Goal: Task Accomplishment & Management: Complete application form

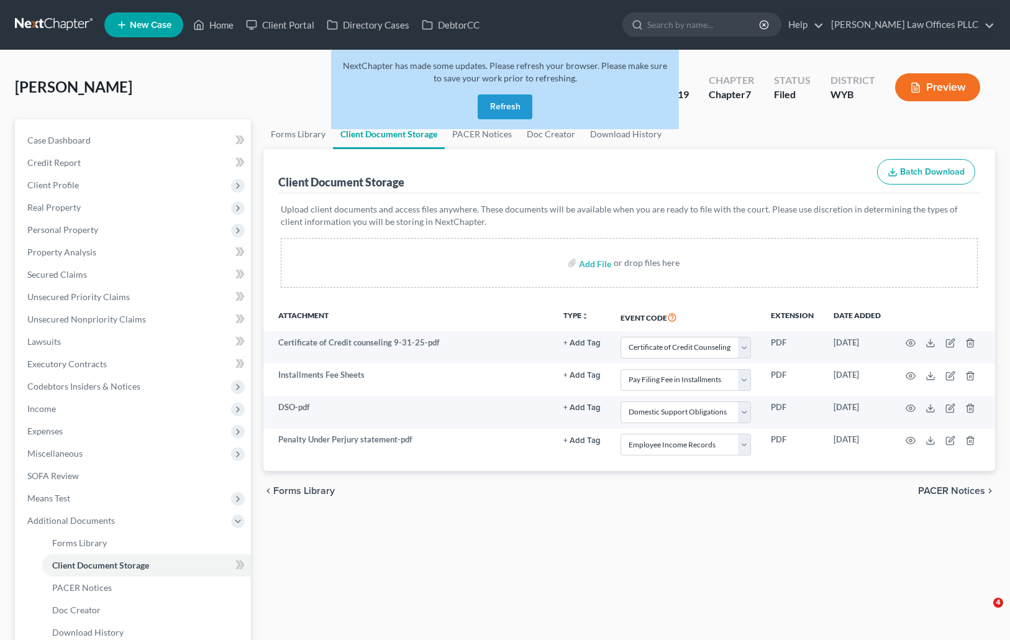
select select "0"
select select "4"
select select "2"
select select "3"
click at [513, 106] on button "Refresh" at bounding box center [505, 106] width 55 height 25
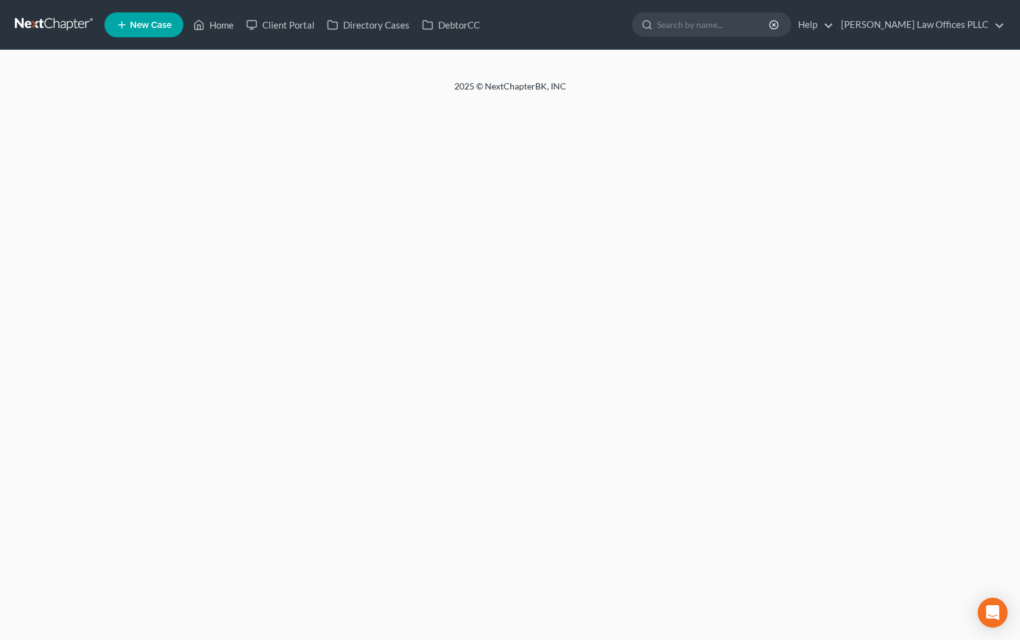
select select "0"
select select "4"
select select "2"
select select "3"
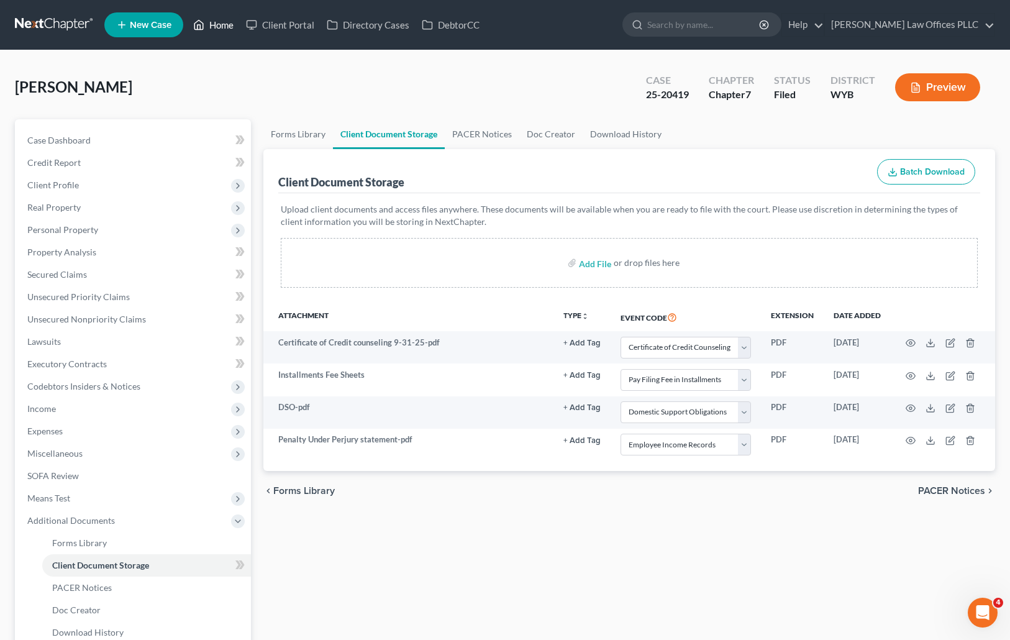
click at [221, 25] on link "Home" at bounding box center [213, 25] width 53 height 22
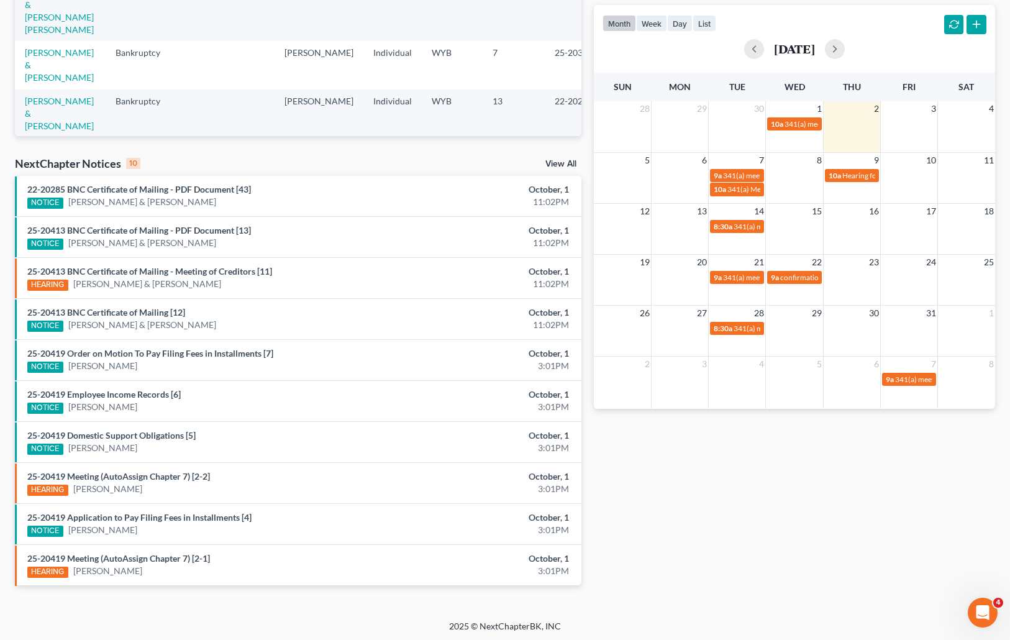
scroll to position [254, 0]
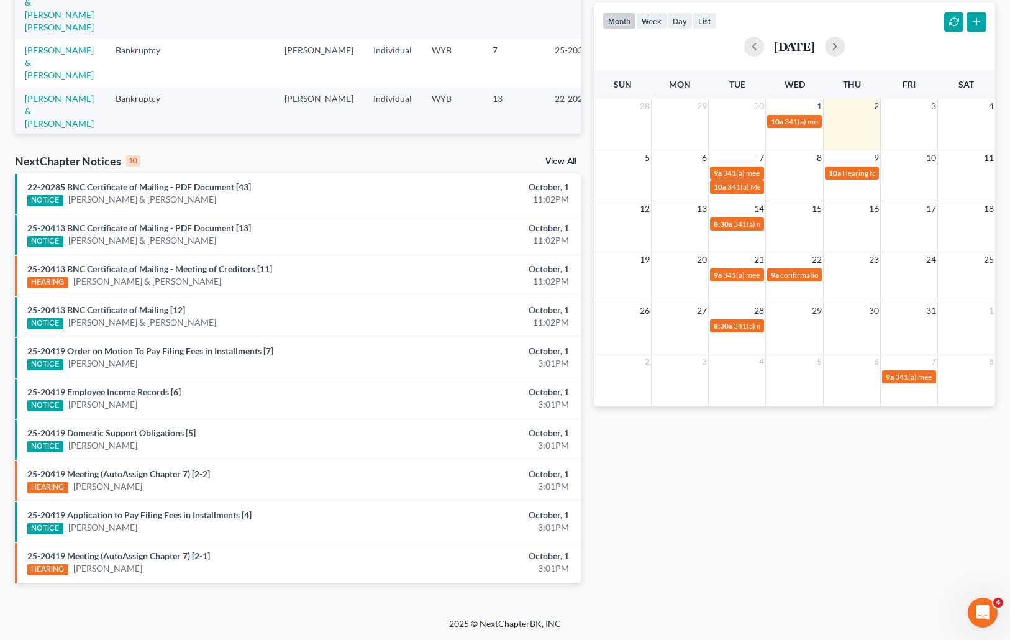
click at [116, 557] on link "25-20419 Meeting (AutoAssign Chapter 7) [2-1]" at bounding box center [118, 556] width 183 height 11
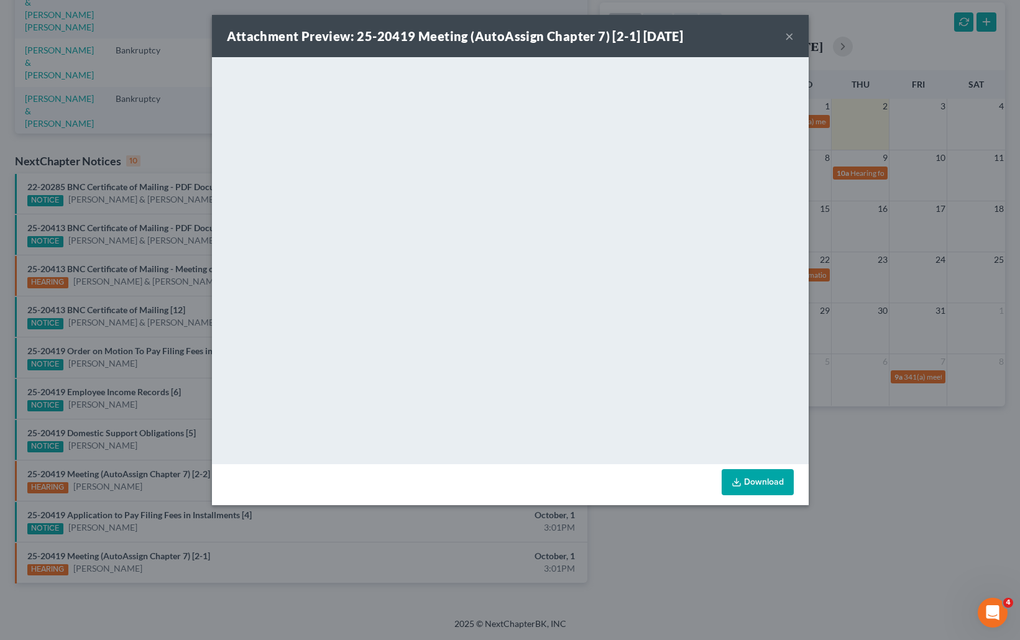
click at [792, 34] on button "×" at bounding box center [789, 36] width 9 height 15
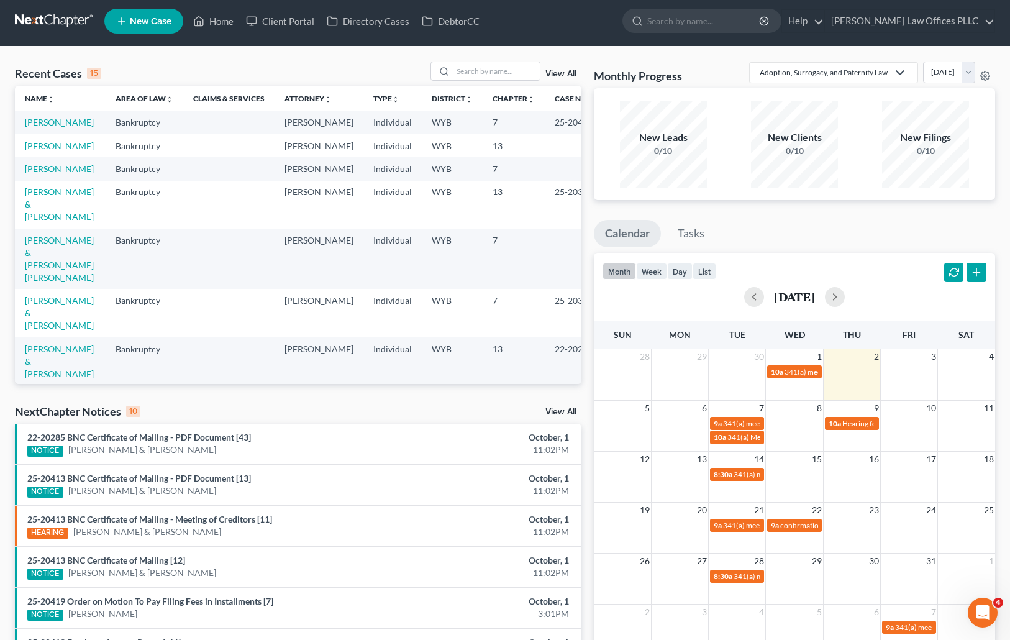
scroll to position [0, 0]
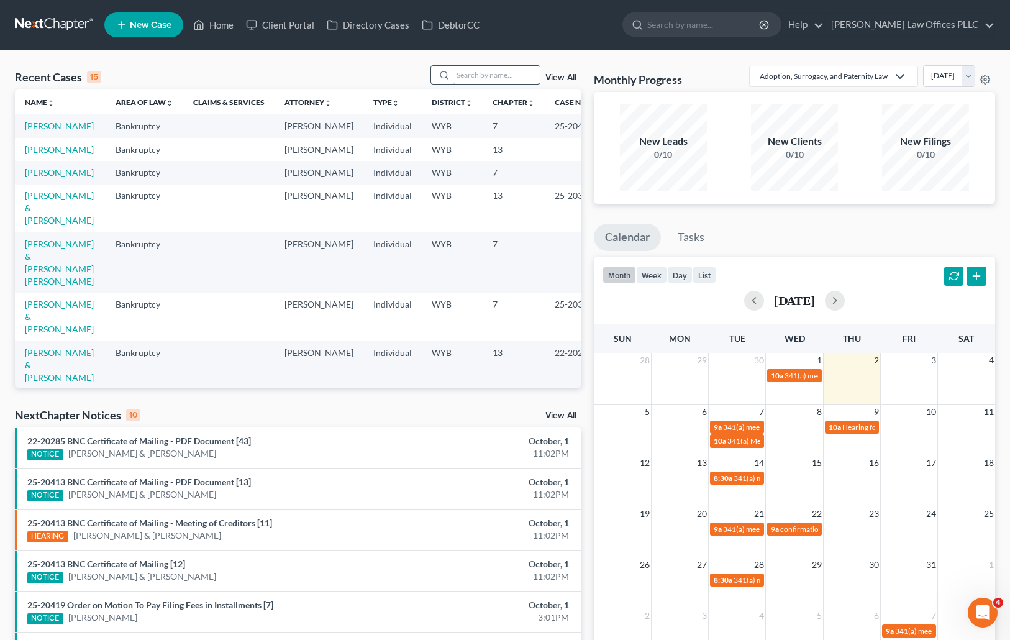
click at [465, 75] on input "search" at bounding box center [496, 75] width 87 height 18
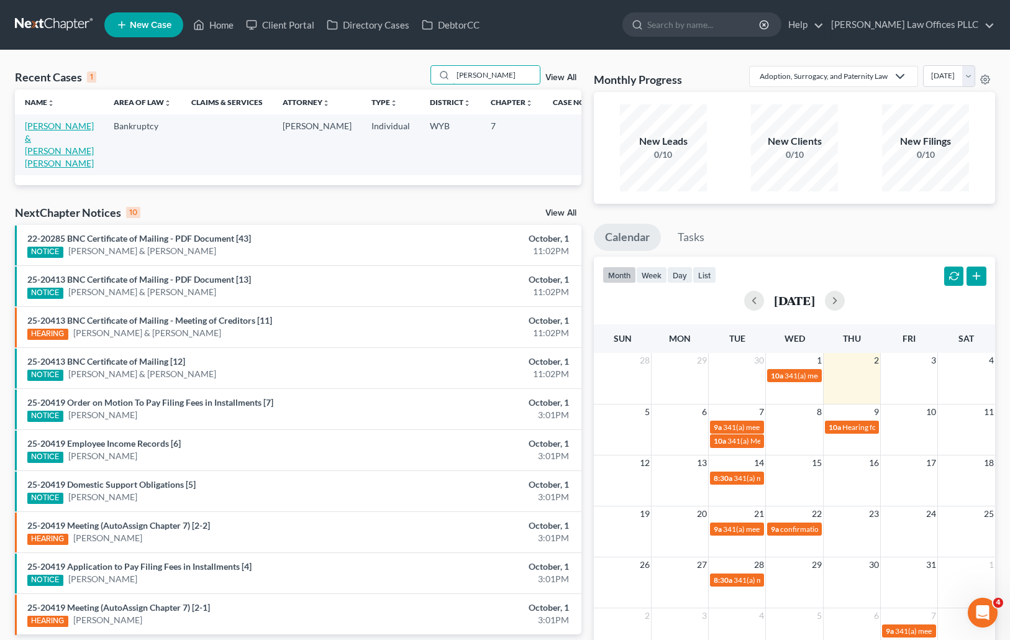
type input "babbitt"
click at [36, 142] on link "[PERSON_NAME] & [PERSON_NAME] [PERSON_NAME]" at bounding box center [59, 145] width 69 height 48
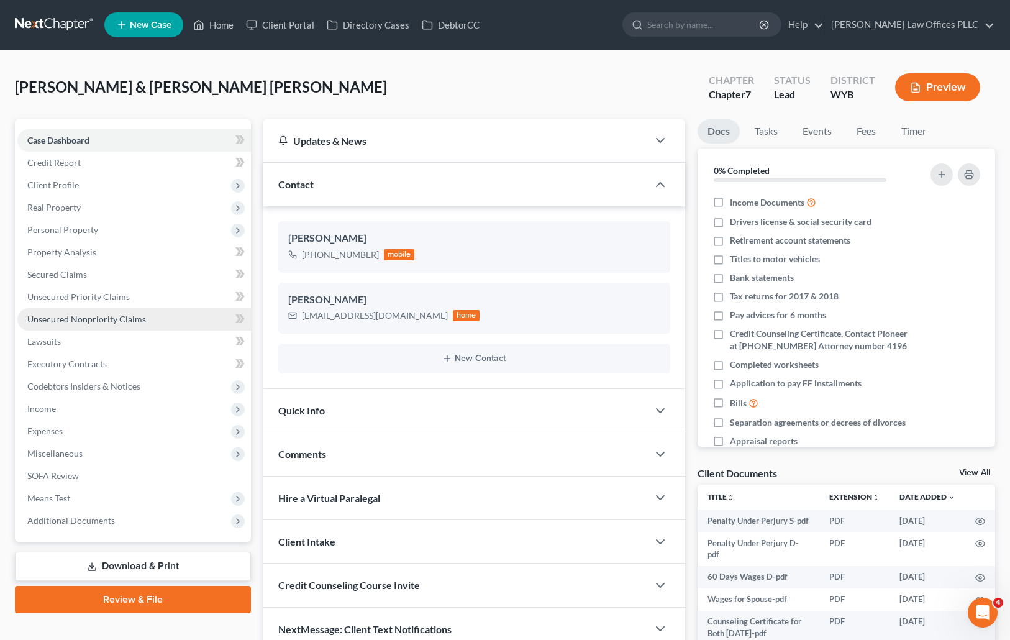
click at [134, 318] on span "Unsecured Nonpriority Claims" at bounding box center [86, 319] width 119 height 11
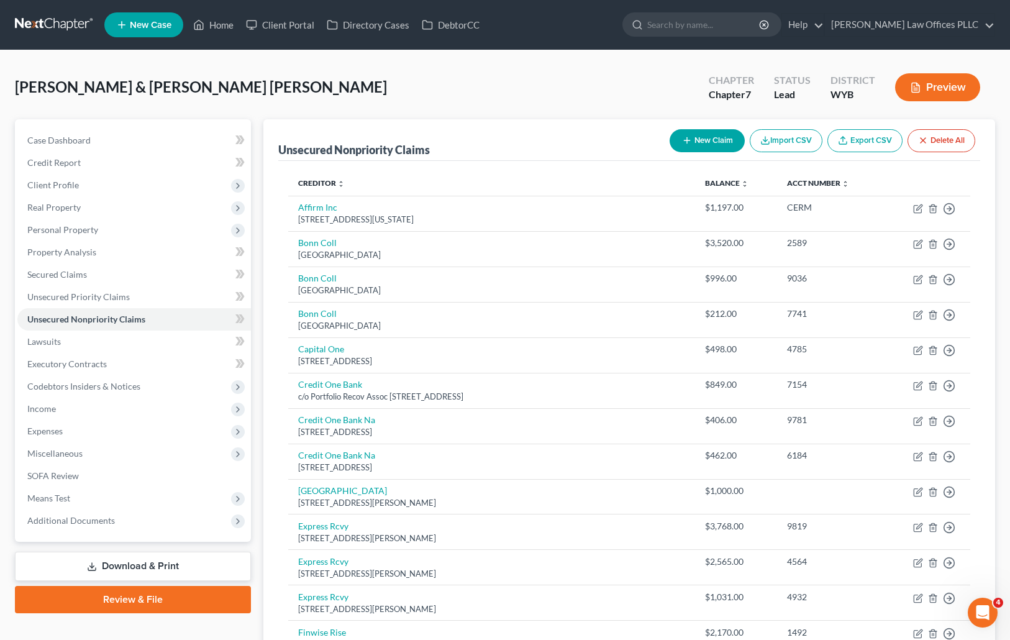
click at [628, 134] on div "Unsecured Nonpriority Claims New Claim Import CSV Export CSV Delete All" at bounding box center [629, 140] width 703 height 42
click at [700, 138] on button "New Claim" at bounding box center [707, 140] width 75 height 23
select select "2"
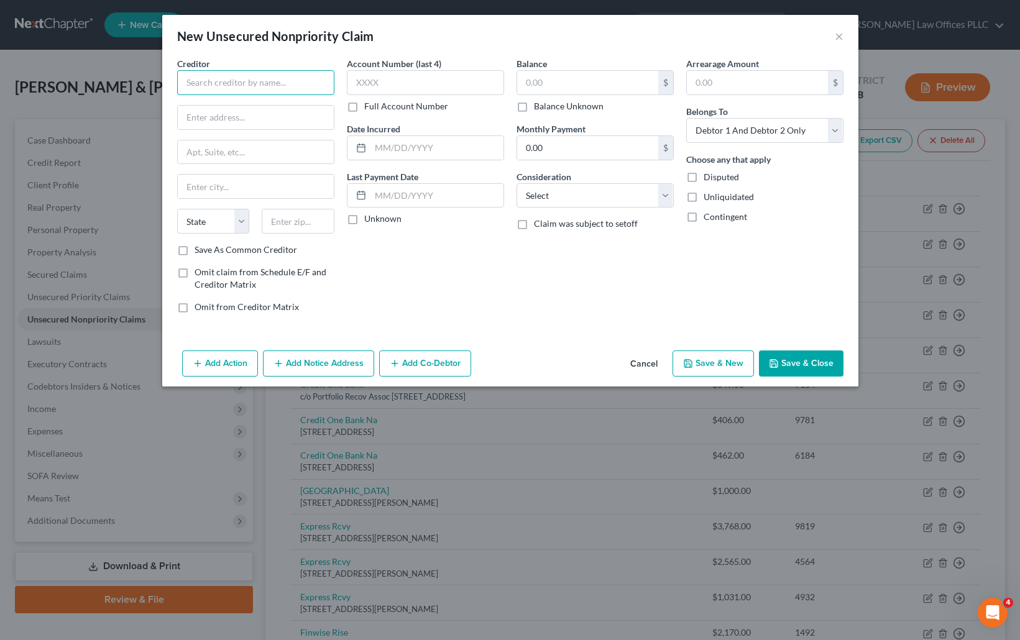
click at [191, 88] on input "text" at bounding box center [255, 82] width 157 height 25
click at [271, 112] on div "POB9515, Fredericksburg, VA 22403" at bounding box center [251, 116] width 129 height 11
type input "Geico Casualty Company"
type input "POB9515"
type input "Fredericksburg"
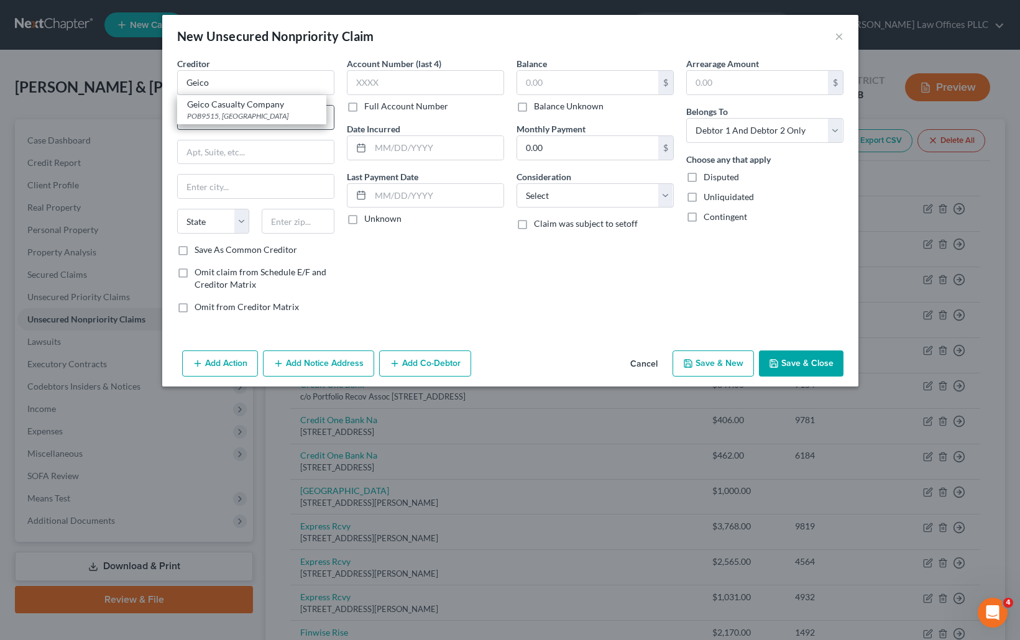
select select "48"
type input "22403"
click at [364, 108] on label "Full Account Number" at bounding box center [406, 106] width 84 height 12
click at [369, 108] on input "Full Account Number" at bounding box center [373, 104] width 8 height 8
drag, startPoint x: 634, startPoint y: 280, endPoint x: 516, endPoint y: 191, distance: 147.8
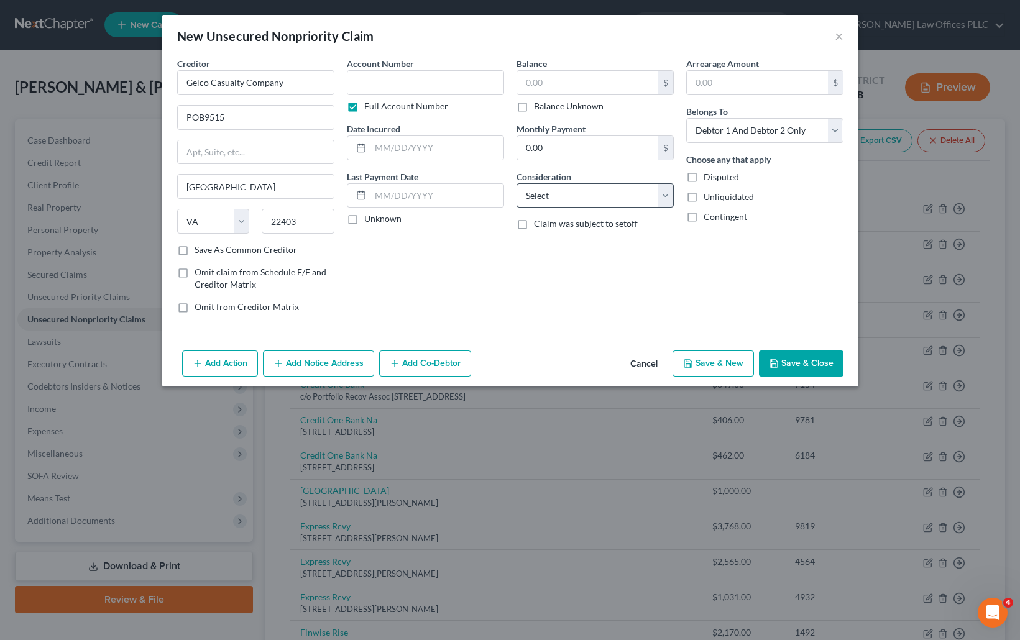
click at [634, 280] on div "Balance $ Balance Unknown Balance Undetermined $ Balance Unknown Monthly Paymen…" at bounding box center [595, 190] width 170 height 266
click at [359, 86] on input "text" at bounding box center [425, 82] width 157 height 25
type input "1937"
click at [534, 109] on label "Balance Unknown" at bounding box center [569, 106] width 70 height 12
click at [539, 108] on input "Balance Unknown" at bounding box center [543, 104] width 8 height 8
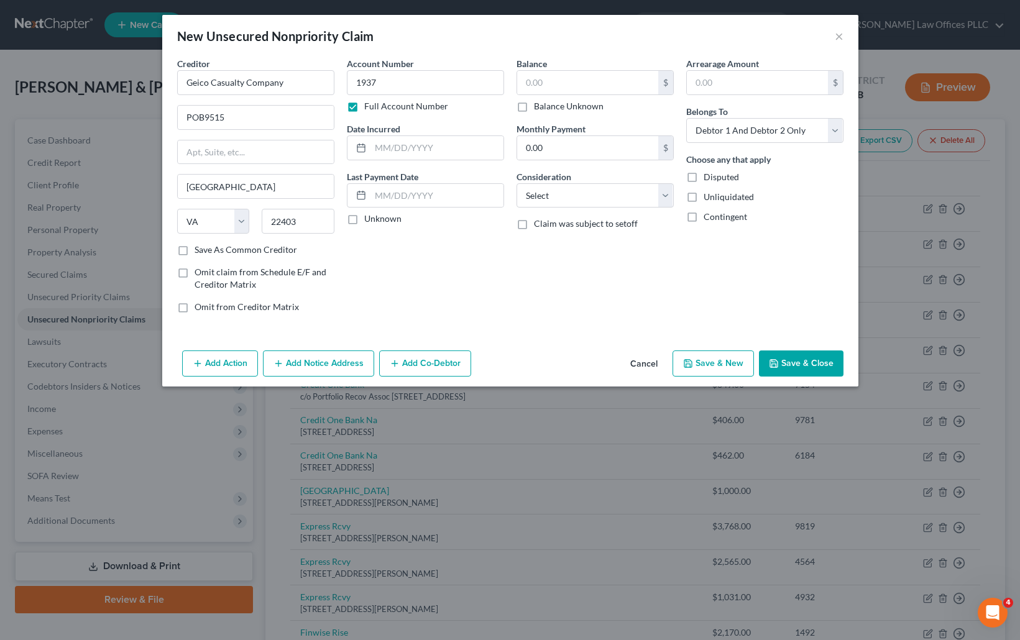
checkbox input "true"
type input "0.00"
click at [666, 196] on select "Select Cable / Satellite Services Collection Agency Credit Card Debt Debt Couns…" at bounding box center [594, 195] width 157 height 25
click at [516, 183] on select "Select Cable / Satellite Services Collection Agency Credit Card Debt Debt Couns…" at bounding box center [594, 195] width 157 height 25
click at [669, 190] on select "Select Cable / Satellite Services Collection Agency Credit Card Debt Debt Couns…" at bounding box center [594, 195] width 157 height 25
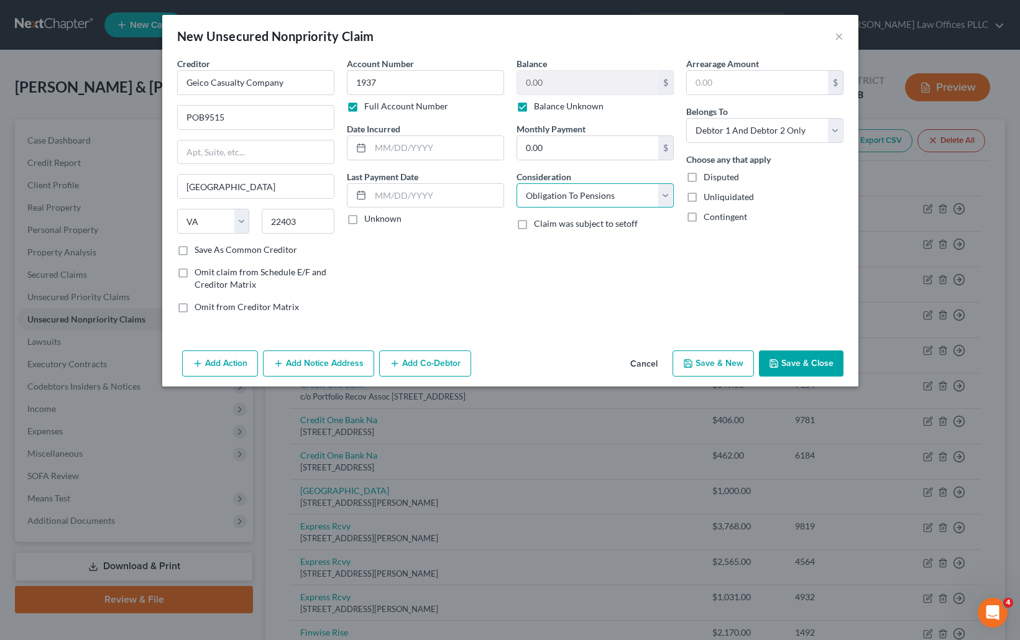
select select "14"
click at [516, 183] on select "Select Cable / Satellite Services Collection Agency Credit Card Debt Debt Couns…" at bounding box center [594, 195] width 157 height 25
click at [547, 246] on input "text" at bounding box center [595, 243] width 156 height 24
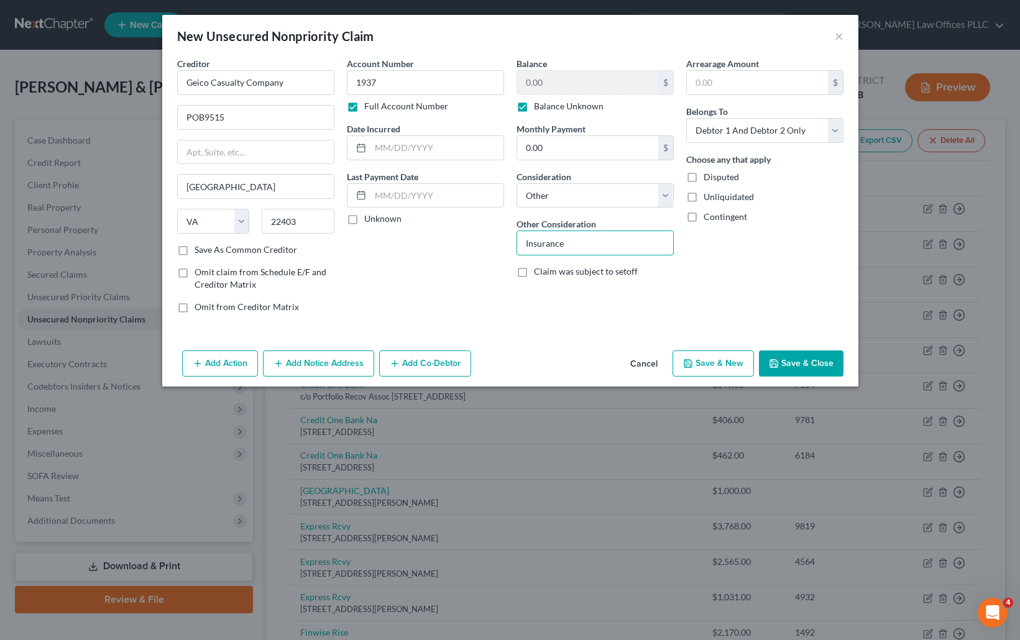
type input "Insurance"
click at [802, 358] on button "Save & Close" at bounding box center [801, 363] width 85 height 26
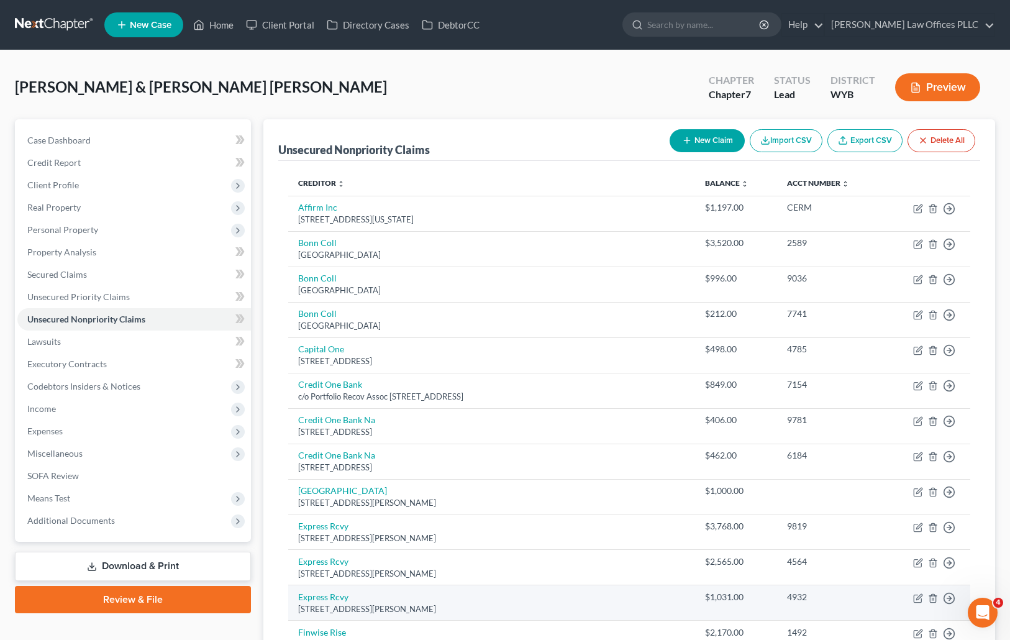
click at [589, 602] on td "Express Rcvy 2790 Decker Lake Dr, Salt Lake City, UT 84119" at bounding box center [492, 602] width 408 height 35
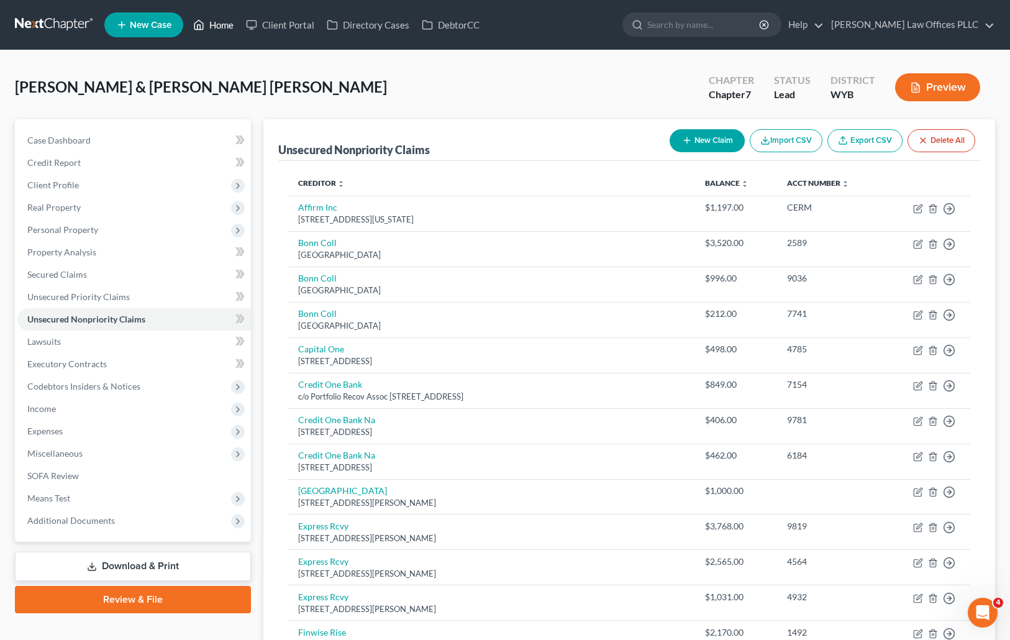
click at [220, 19] on link "Home" at bounding box center [213, 25] width 53 height 22
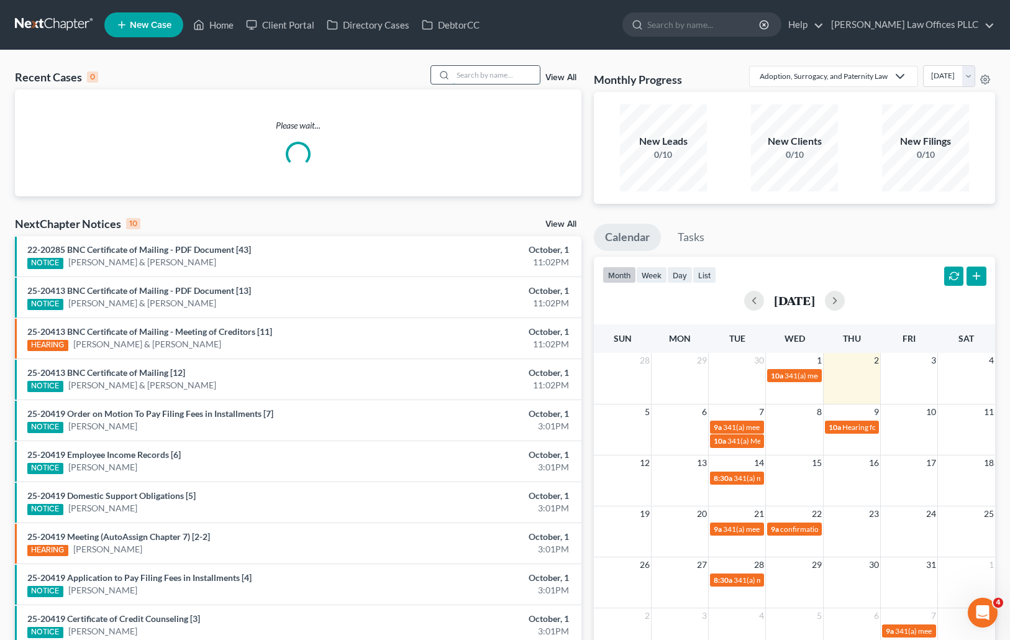
click at [472, 74] on input "search" at bounding box center [496, 75] width 87 height 18
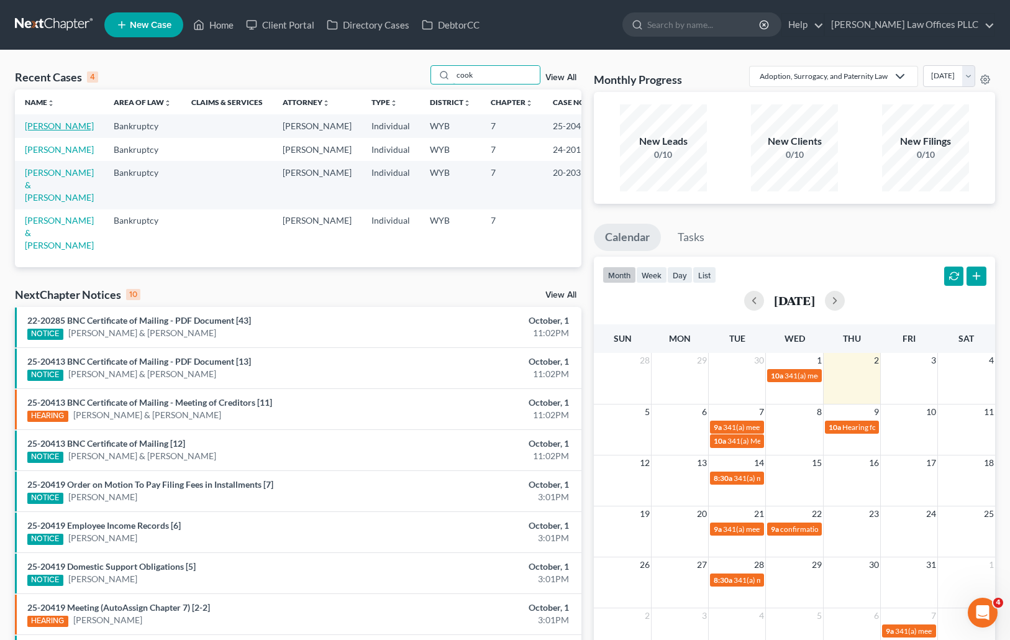
type input "cook"
click at [43, 129] on link "[PERSON_NAME]" at bounding box center [59, 126] width 69 height 11
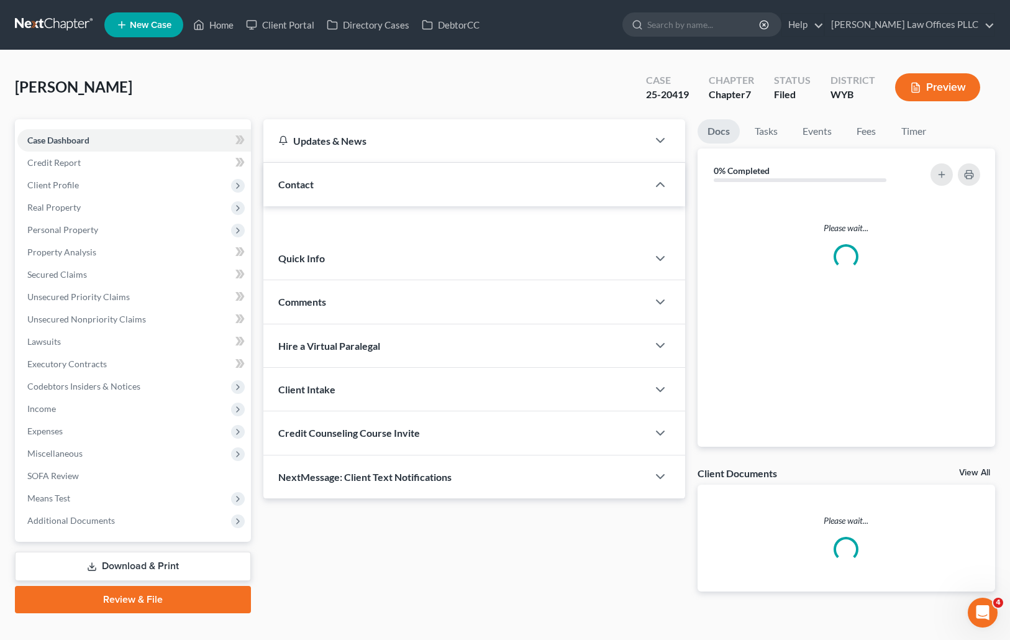
click at [48, 122] on div "Case Dashboard Payments Invoices Payments Payments Credit Report Client Profile…" at bounding box center [133, 330] width 236 height 423
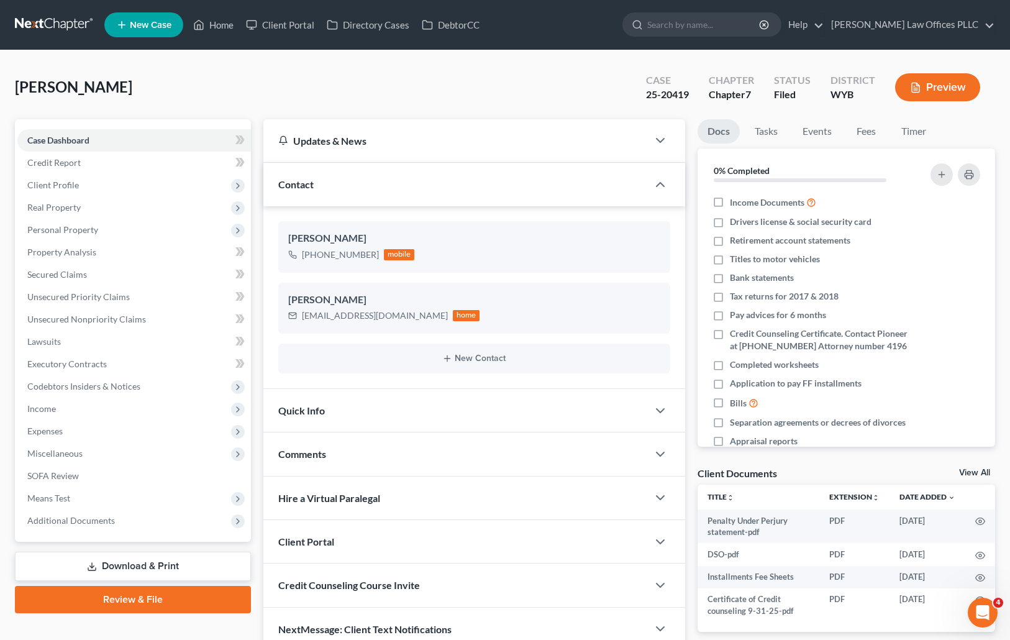
scroll to position [59, 0]
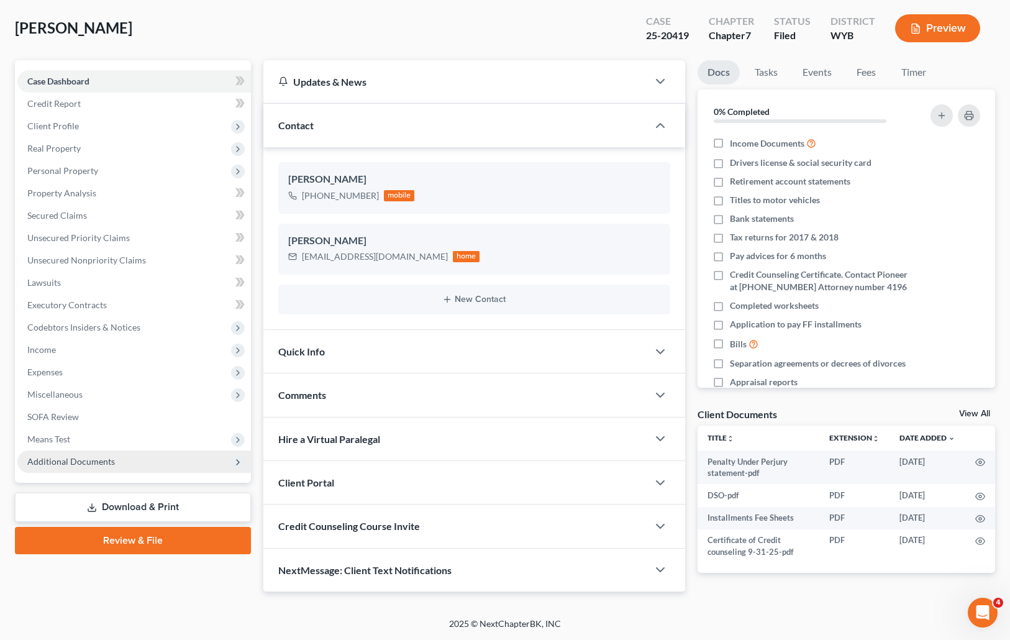
click at [105, 458] on span "Additional Documents" at bounding box center [71, 461] width 88 height 11
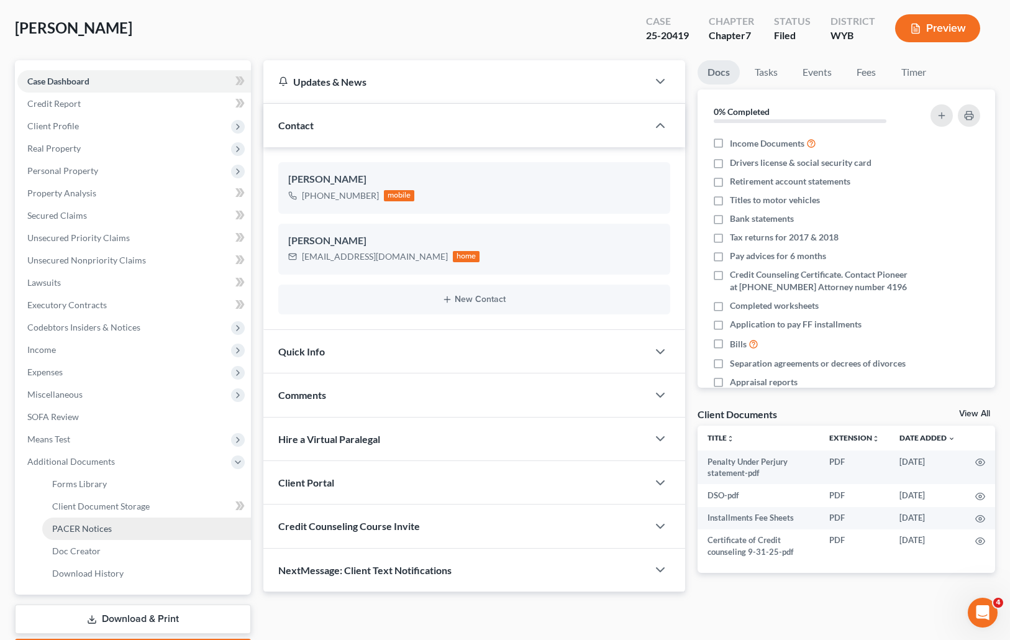
click at [98, 529] on span "PACER Notices" at bounding box center [82, 528] width 60 height 11
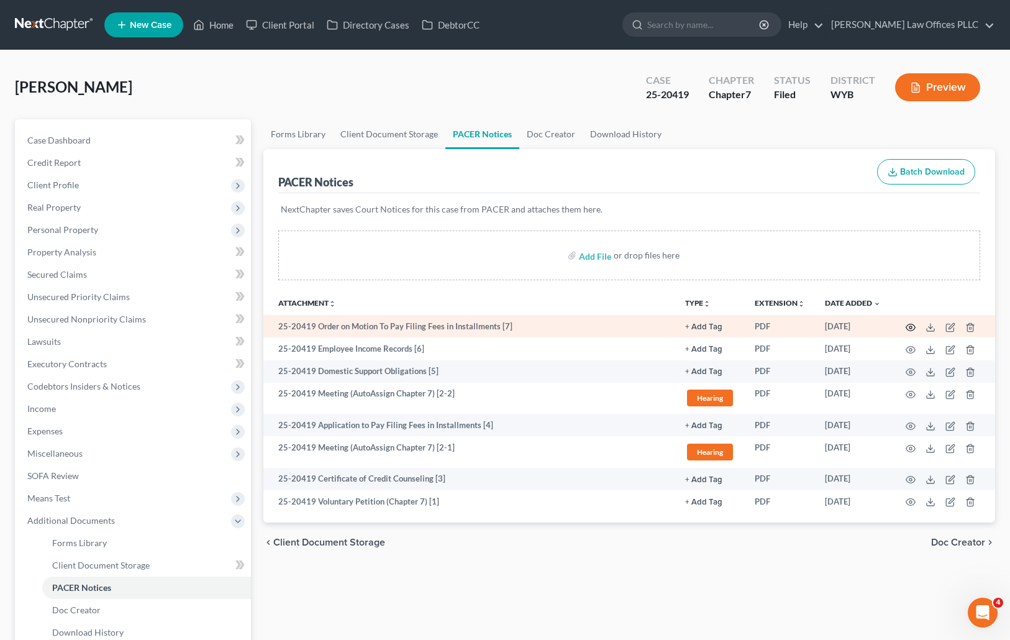
click at [915, 324] on icon "button" at bounding box center [911, 328] width 10 height 10
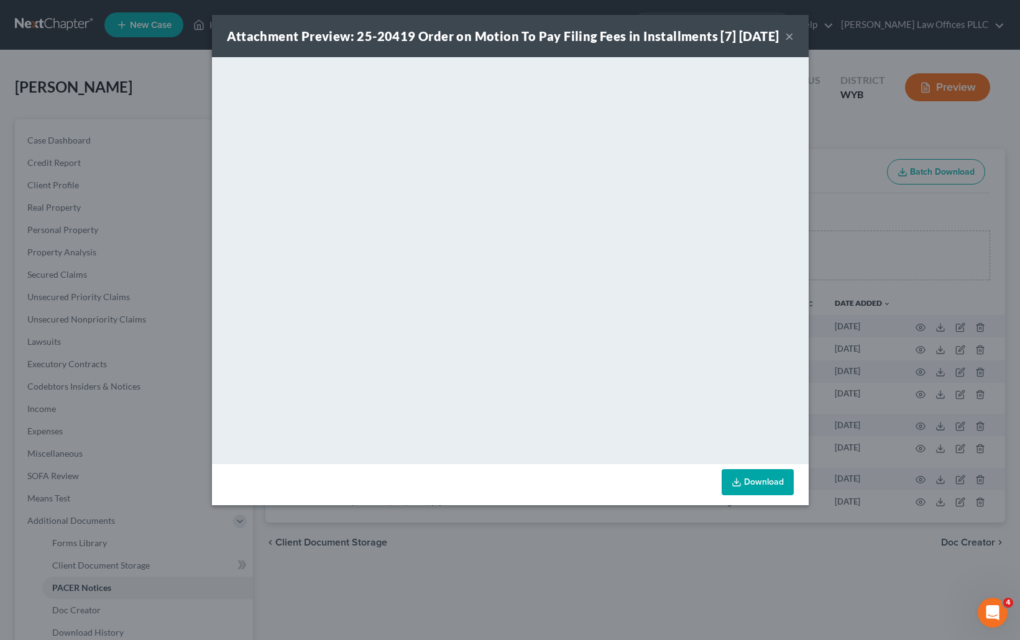
click at [793, 42] on button "×" at bounding box center [789, 36] width 9 height 15
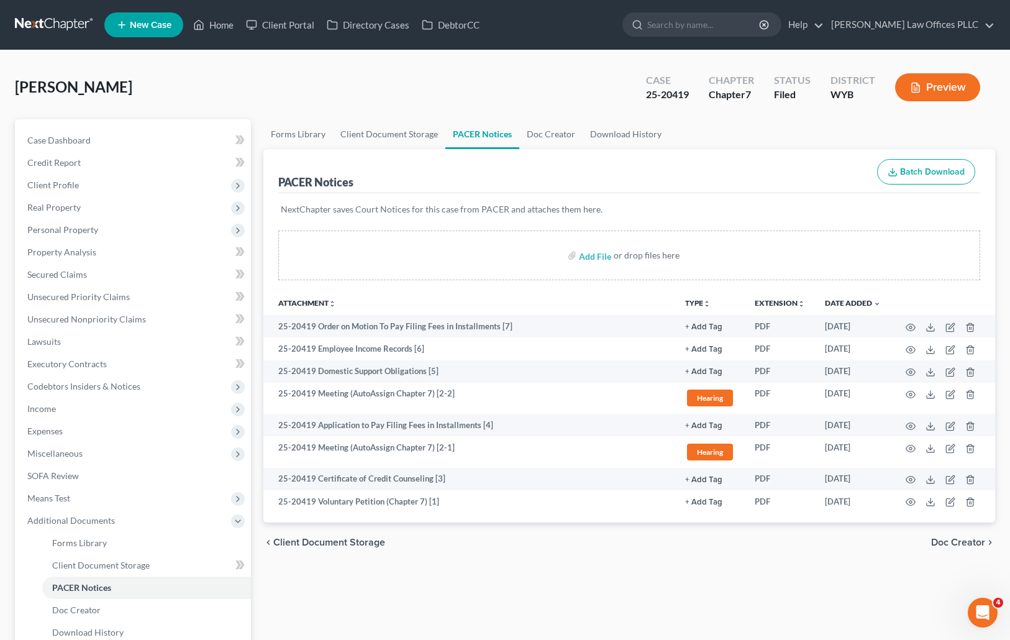
click at [579, 589] on div "Forms Library Client Document Storage PACER Notices Doc Creator Download Histor…" at bounding box center [629, 422] width 745 height 606
click at [219, 22] on link "Home" at bounding box center [213, 25] width 53 height 22
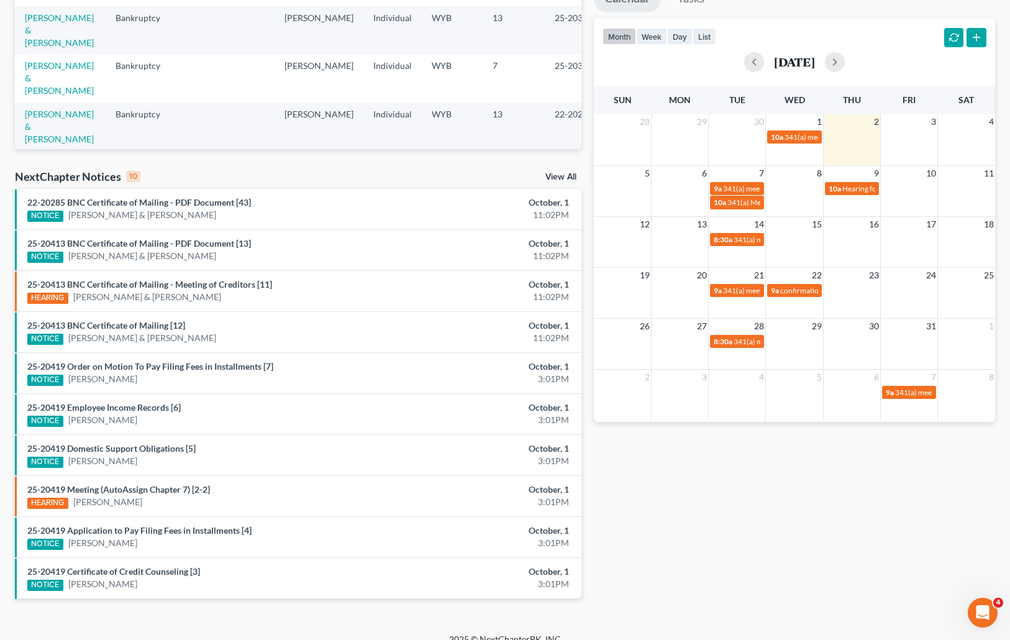
scroll to position [240, 0]
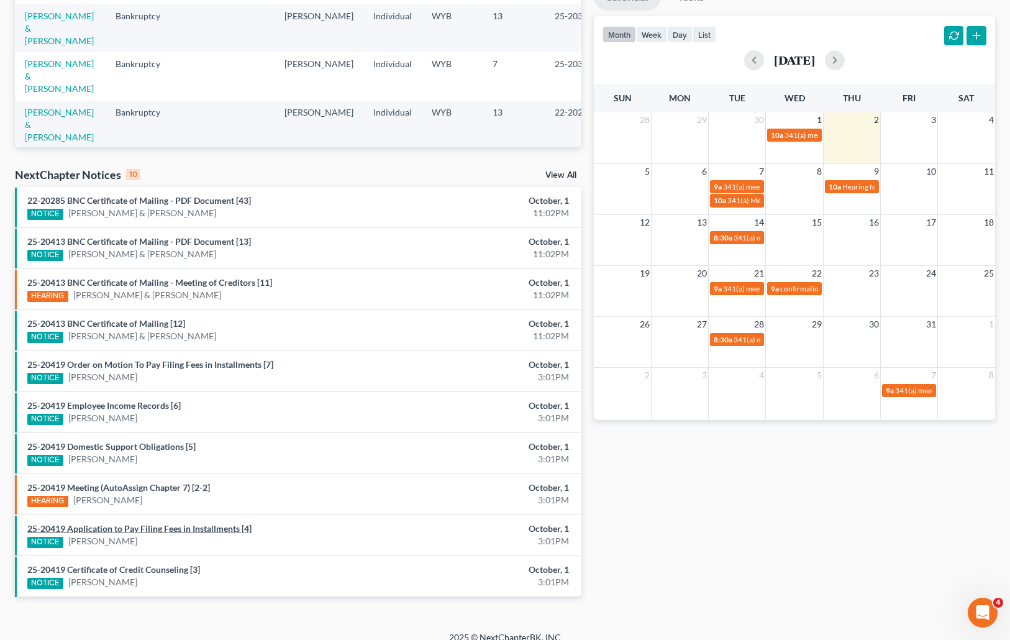
click at [163, 532] on link "25-20419 Application to Pay Filing Fees in Installments [4]" at bounding box center [139, 528] width 224 height 11
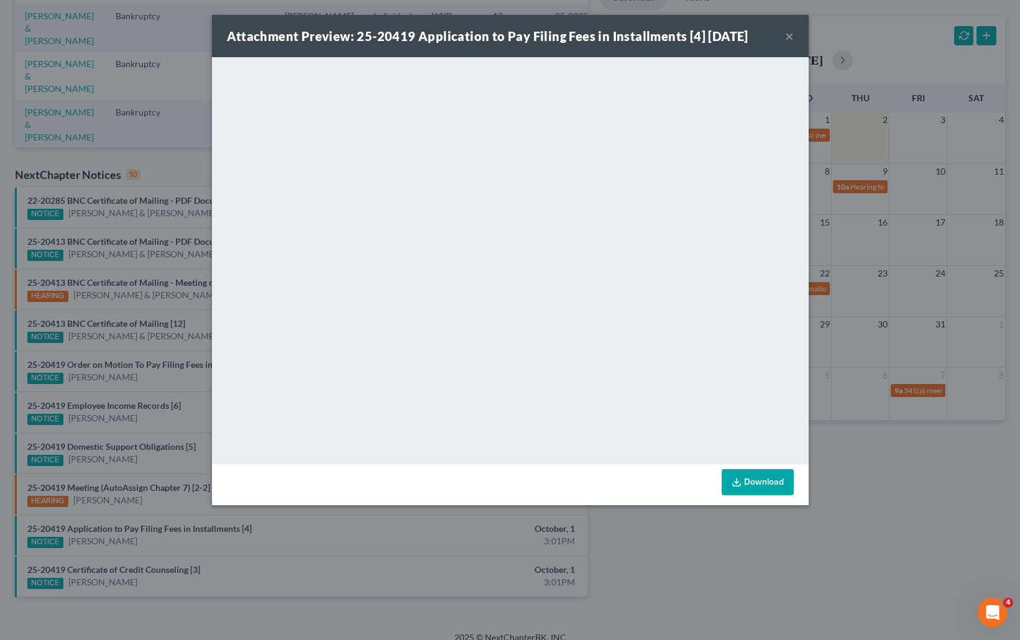
click at [161, 531] on div "Attachment Preview: 25-20419 Application to Pay Filing Fees in Installments [4]…" at bounding box center [510, 320] width 1020 height 640
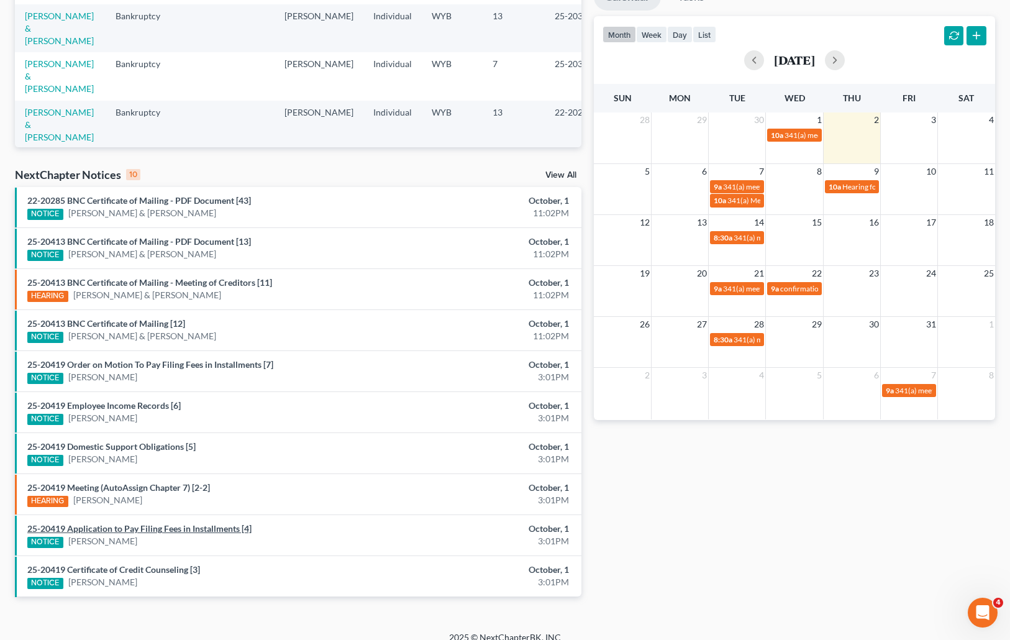
click at [163, 527] on link "25-20419 Application to Pay Filing Fees in Installments [4]" at bounding box center [139, 528] width 224 height 11
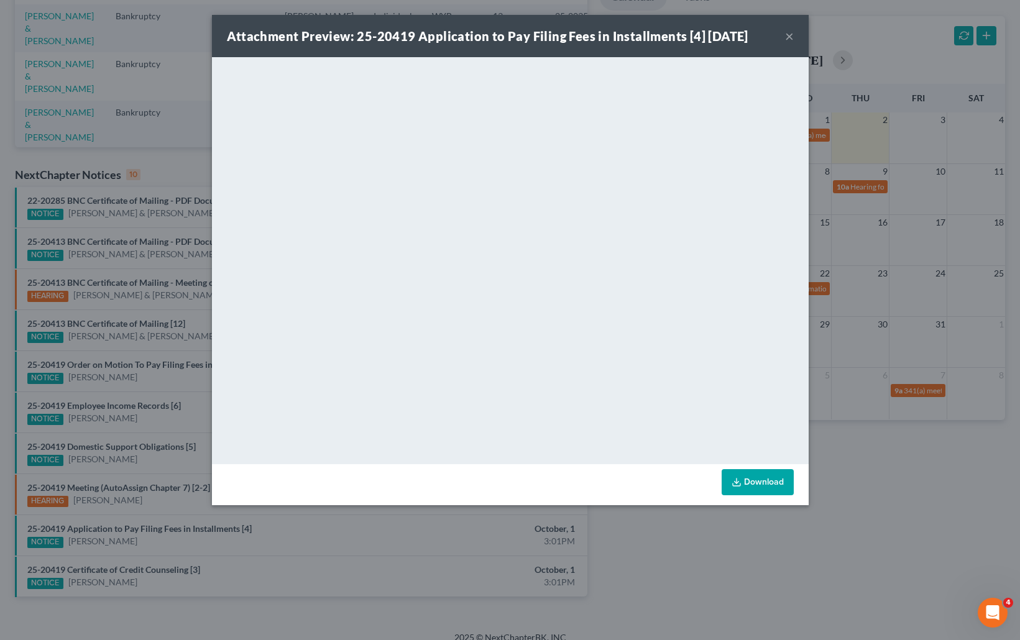
click at [785, 35] on button "×" at bounding box center [789, 36] width 9 height 15
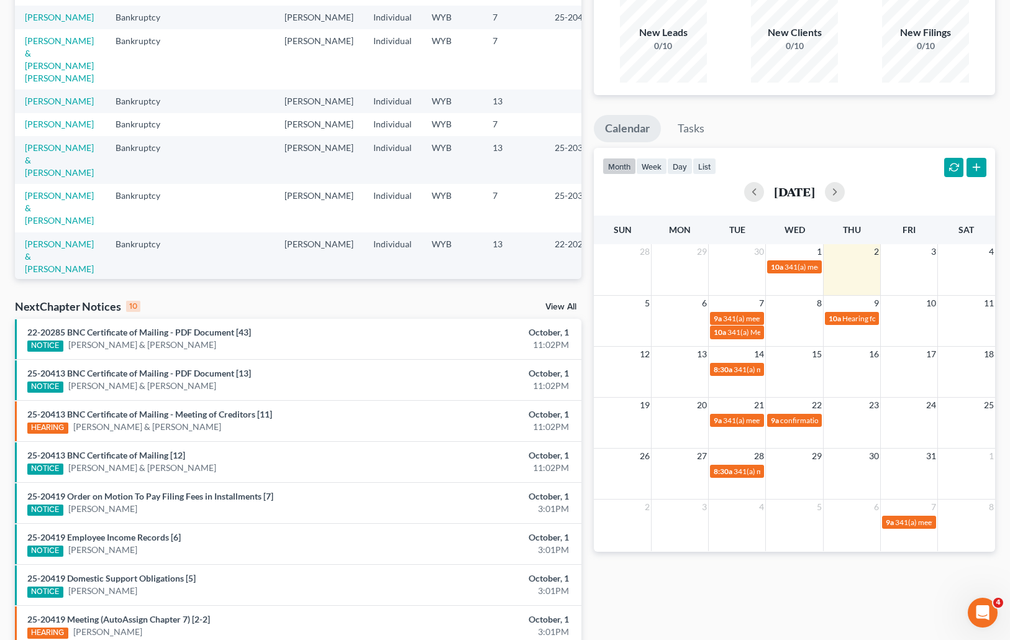
scroll to position [0, 0]
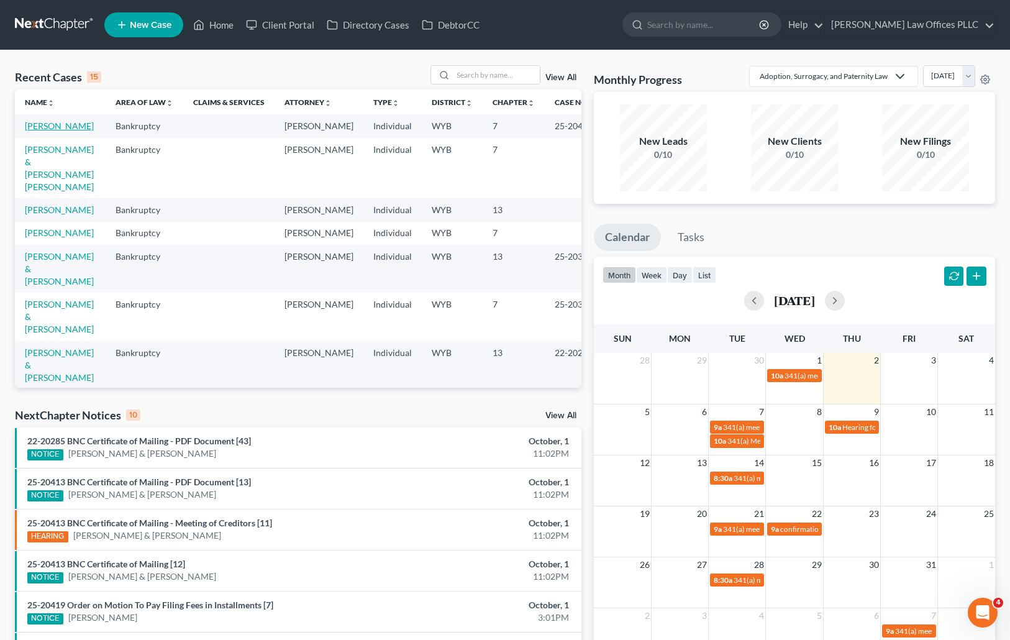
click at [49, 122] on link "[PERSON_NAME]" at bounding box center [59, 126] width 69 height 11
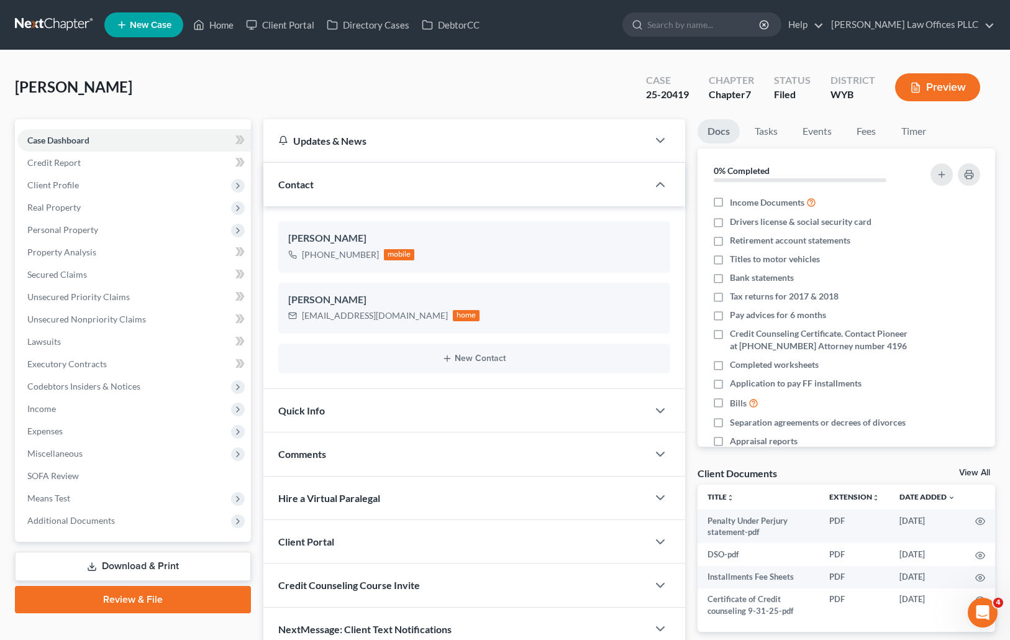
click at [620, 84] on div "Cook, Kathy Upgraded Case 25-20419 Chapter Chapter 7 Status Filed District WYB …" at bounding box center [505, 92] width 981 height 54
click at [155, 559] on link "Download & Print" at bounding box center [133, 566] width 236 height 29
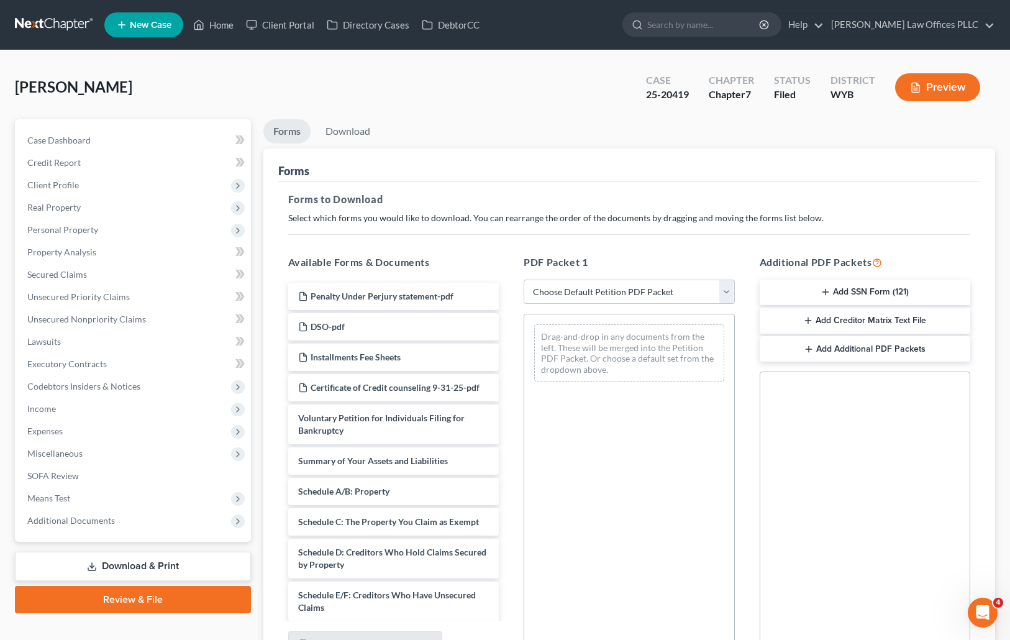
click at [691, 157] on div "Forms" at bounding box center [629, 166] width 703 height 34
click at [726, 291] on select "Choose Default Petition PDF Packet Complete Bankruptcy Petition (all forms and …" at bounding box center [629, 292] width 211 height 25
select select "4"
click at [524, 280] on select "Choose Default Petition PDF Packet Complete Bankruptcy Petition (all forms and …" at bounding box center [629, 292] width 211 height 25
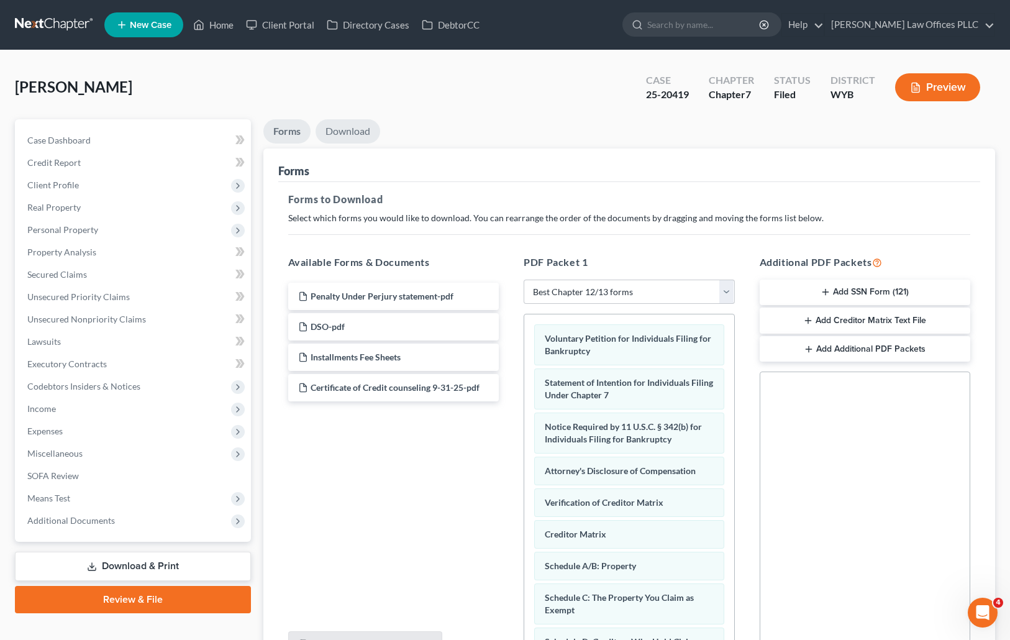
click at [351, 137] on link "Download" at bounding box center [348, 131] width 65 height 24
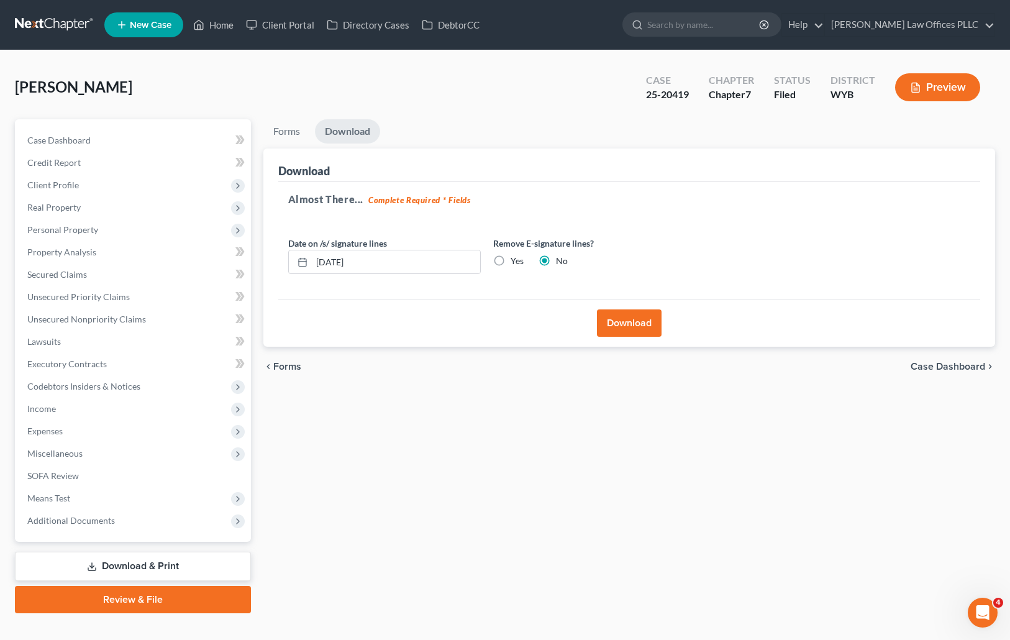
click at [623, 322] on button "Download" at bounding box center [629, 322] width 65 height 27
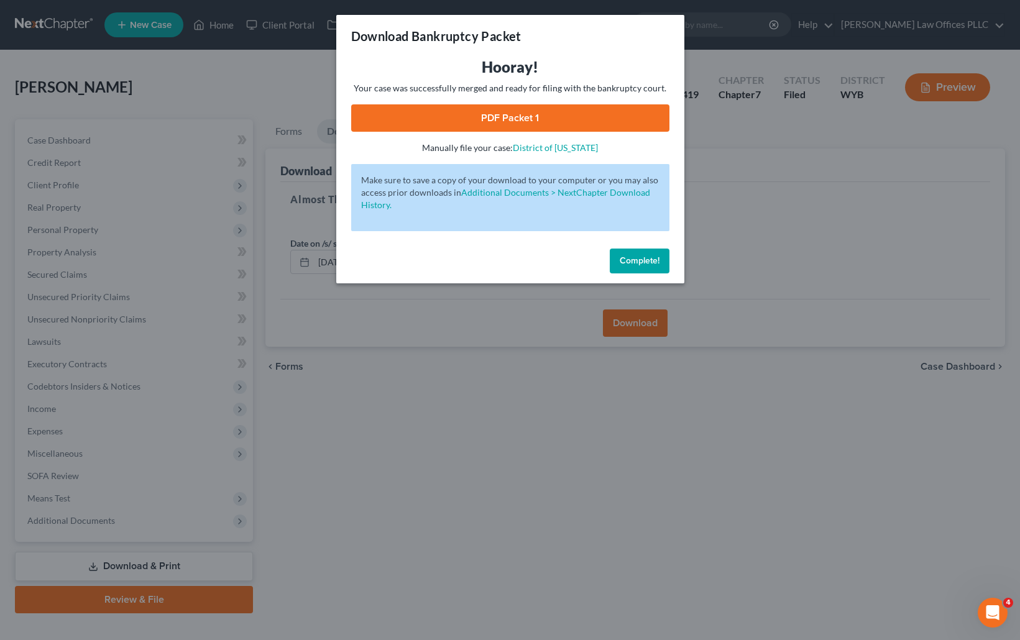
click at [528, 114] on link "PDF Packet 1" at bounding box center [510, 117] width 318 height 27
click at [647, 256] on span "Complete!" at bounding box center [640, 260] width 40 height 11
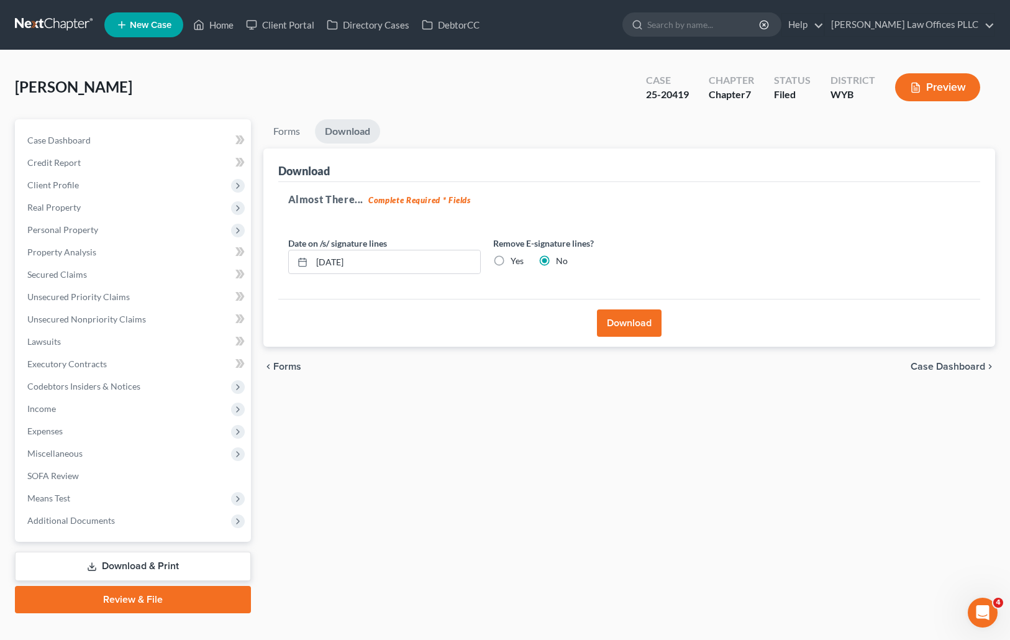
click at [659, 145] on ul "Forms Download" at bounding box center [629, 133] width 733 height 29
click at [624, 319] on button "Download" at bounding box center [629, 322] width 65 height 27
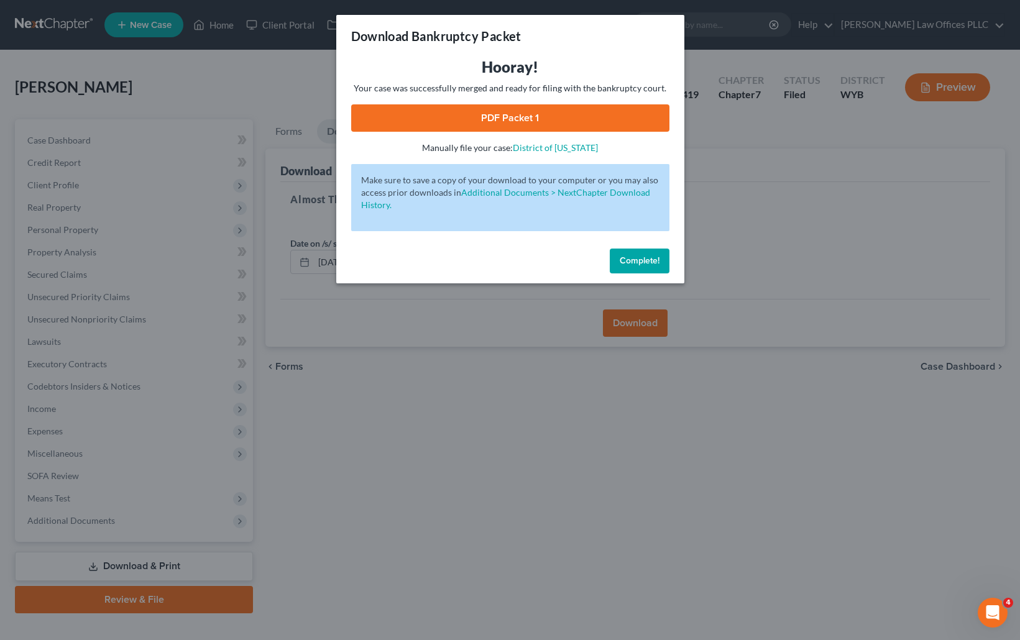
click at [570, 112] on link "PDF Packet 1" at bounding box center [510, 117] width 318 height 27
click at [648, 256] on span "Complete!" at bounding box center [640, 260] width 40 height 11
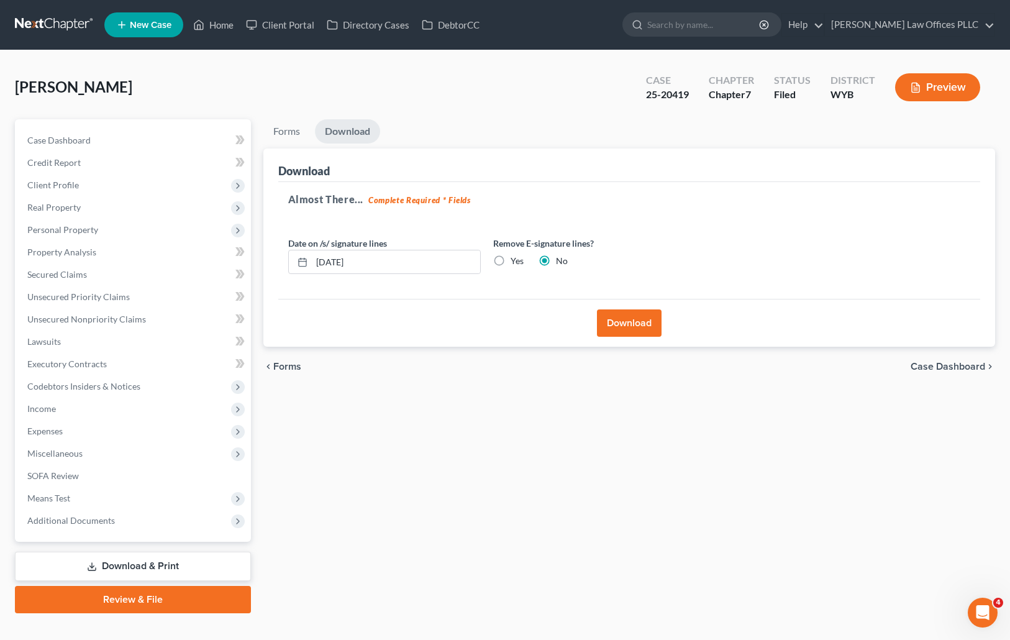
click at [671, 132] on ul "Forms Download" at bounding box center [629, 133] width 733 height 29
click at [224, 20] on link "Home" at bounding box center [213, 25] width 53 height 22
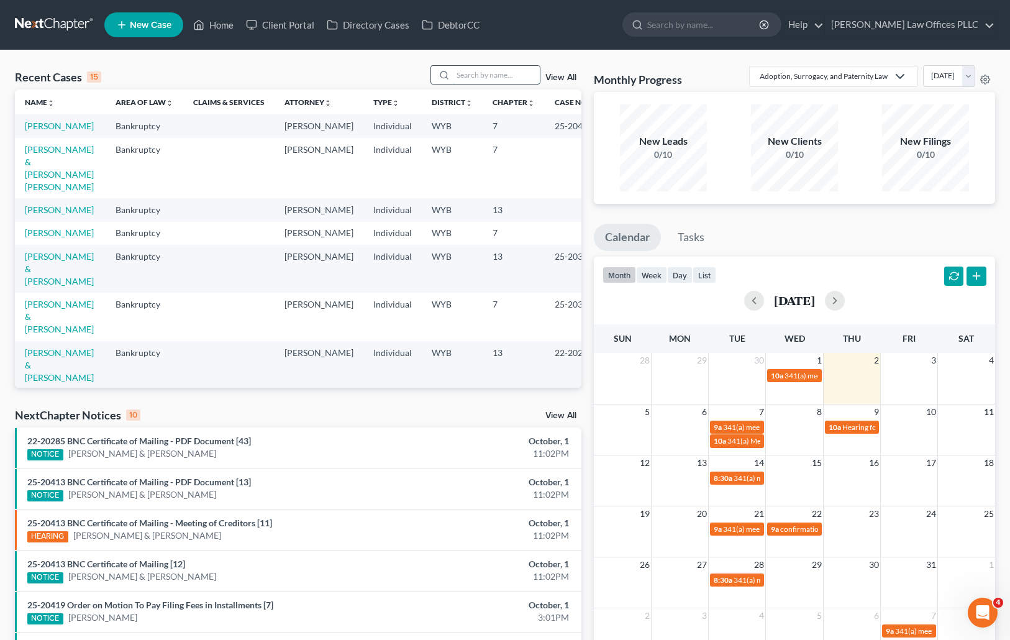
click at [474, 75] on input "search" at bounding box center [496, 75] width 87 height 18
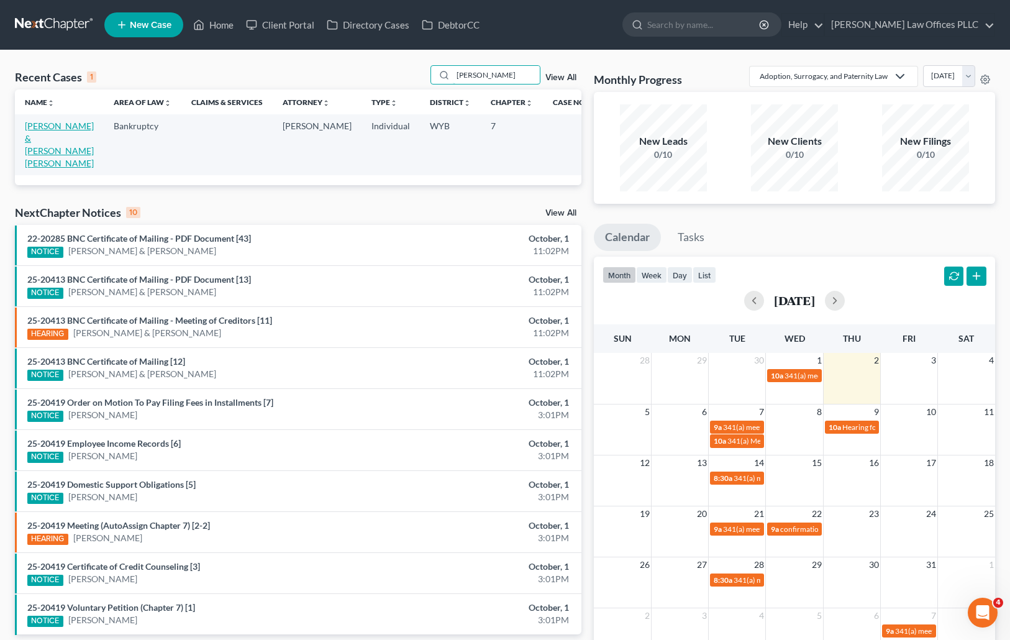
type input "Babbit"
click at [39, 134] on link "[PERSON_NAME] & [PERSON_NAME] [PERSON_NAME]" at bounding box center [59, 145] width 69 height 48
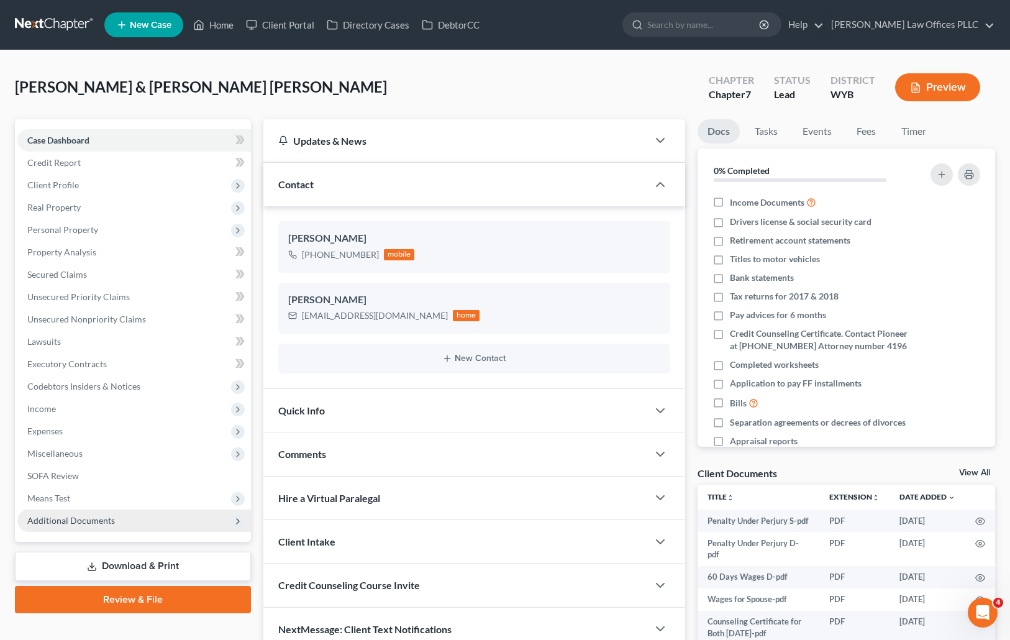
click at [105, 516] on span "Additional Documents" at bounding box center [71, 520] width 88 height 11
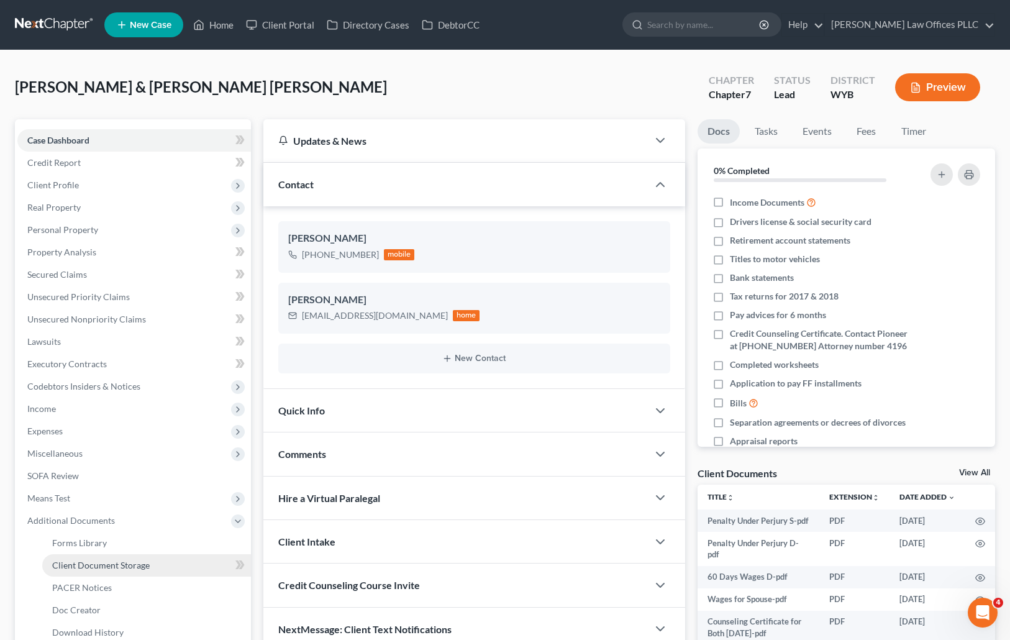
click at [145, 564] on span "Client Document Storage" at bounding box center [101, 565] width 98 height 11
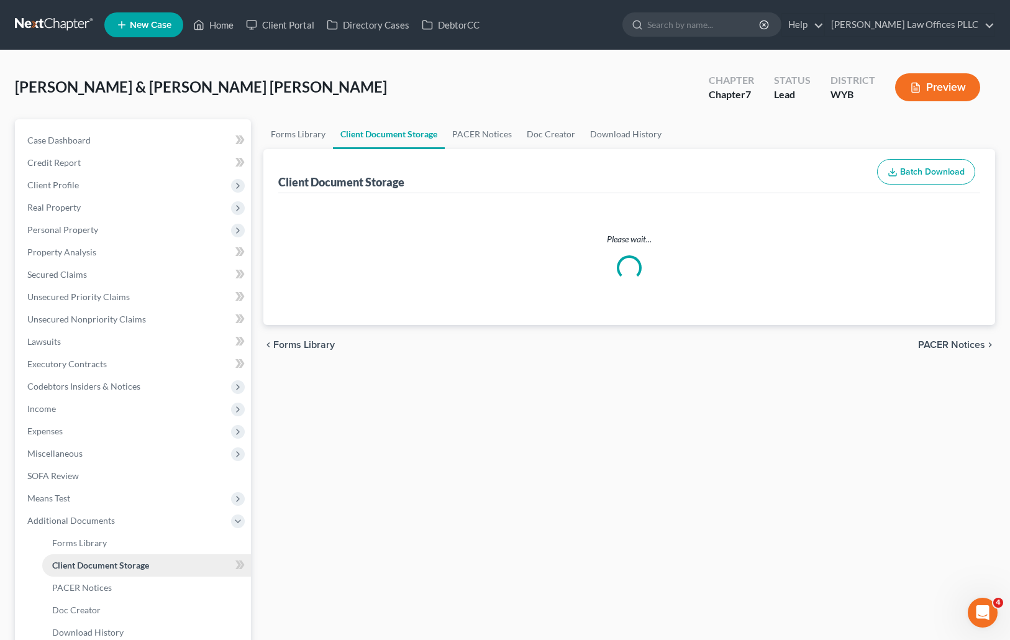
select select "4"
select select "0"
select select "3"
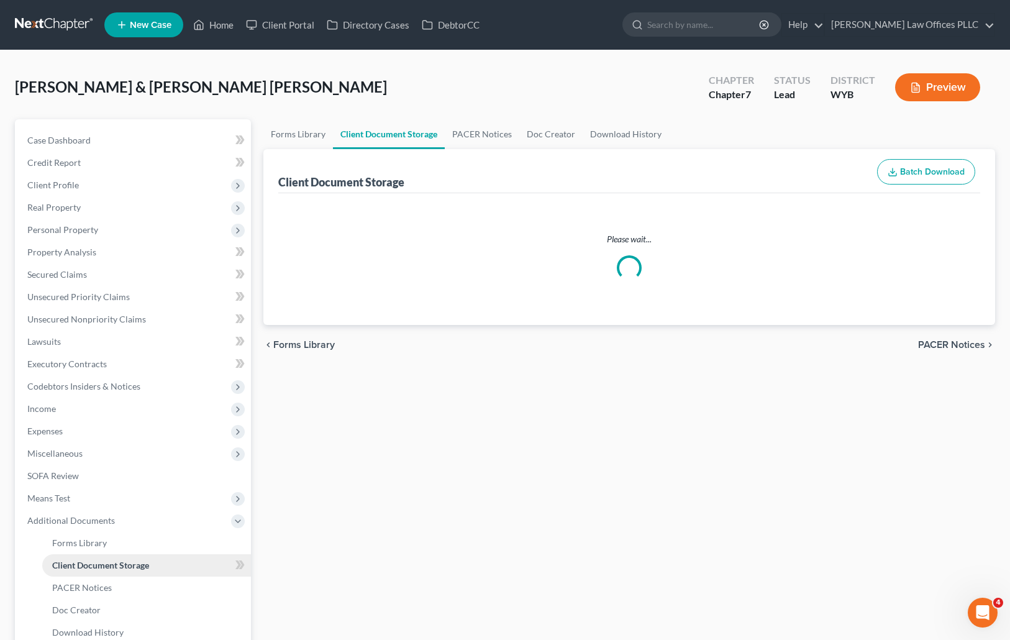
select select "3"
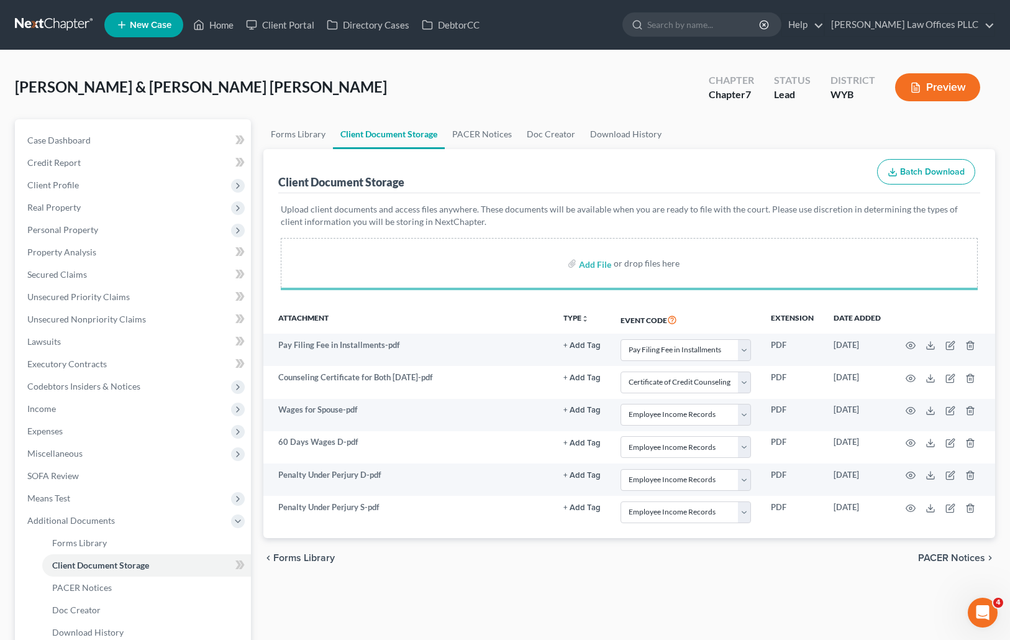
select select "4"
select select "0"
select select "3"
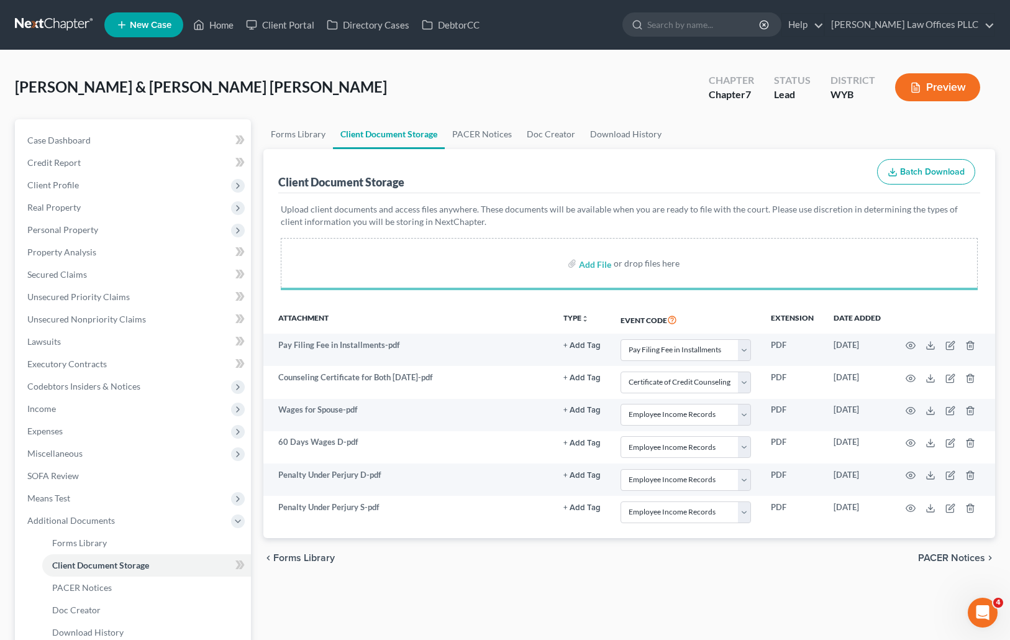
select select "3"
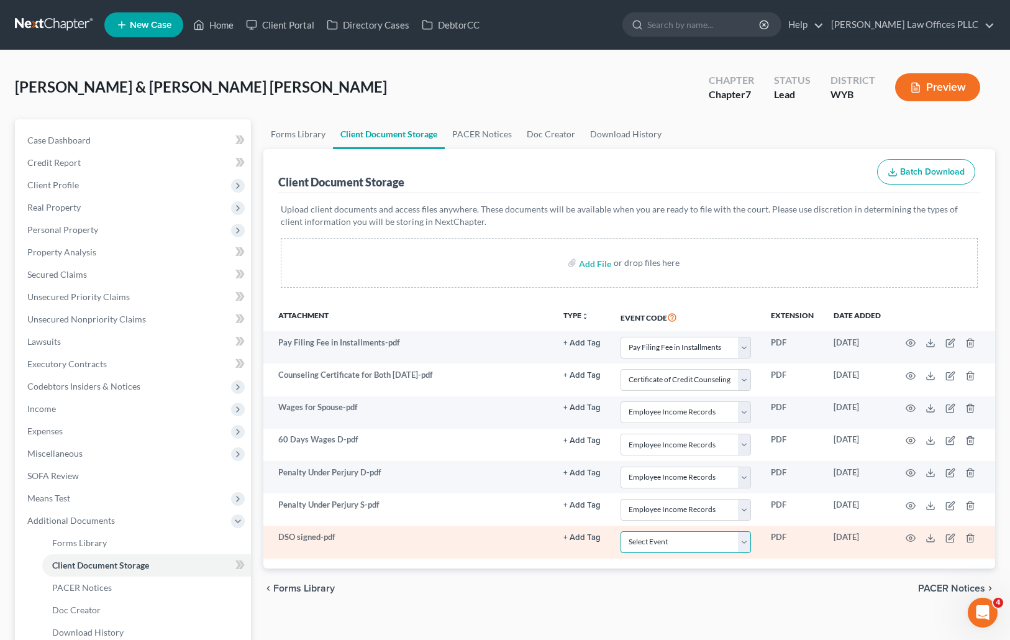
click at [746, 543] on select "Select Event Certificate of Credit Counseling Chapter 13 Plan Domestic Support …" at bounding box center [686, 542] width 131 height 22
select select "2"
click at [621, 531] on select "Select Event Certificate of Credit Counseling Chapter 13 Plan Domestic Support …" at bounding box center [686, 542] width 131 height 22
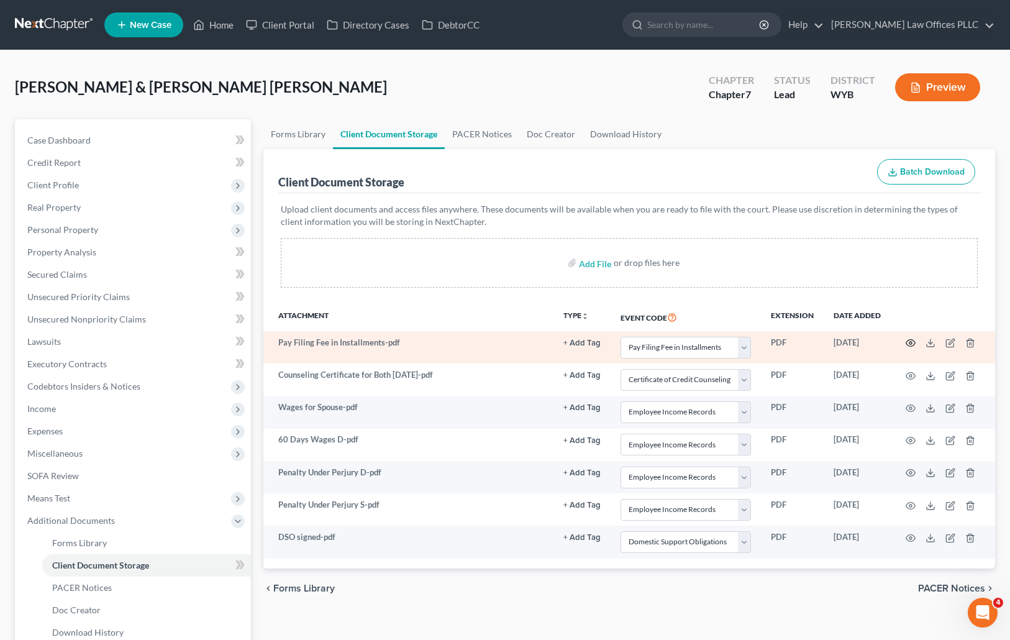
click at [910, 341] on icon "button" at bounding box center [911, 343] width 10 height 10
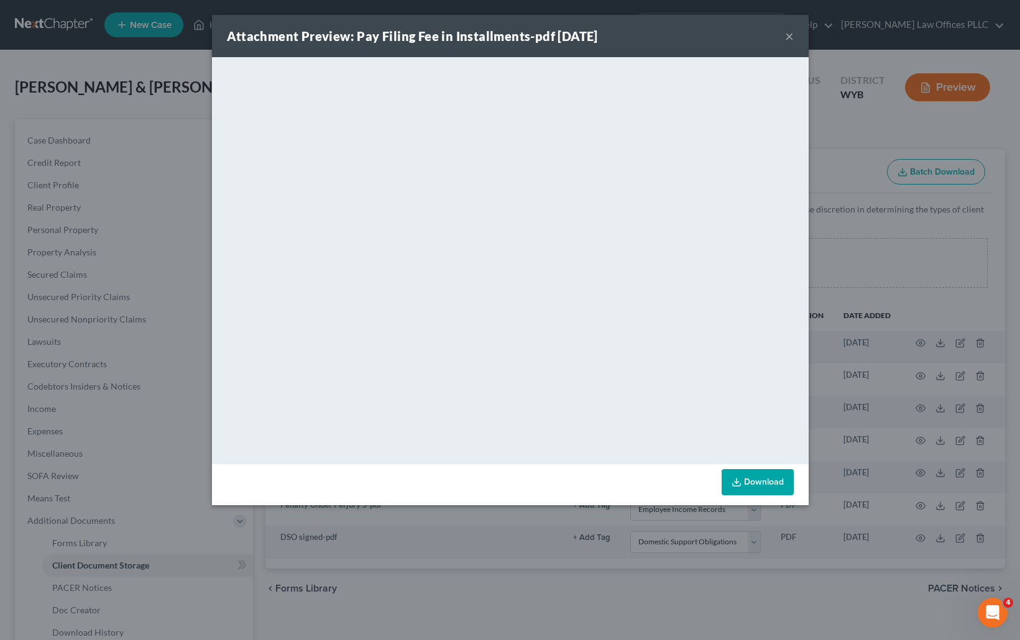
click at [787, 33] on button "×" at bounding box center [789, 36] width 9 height 15
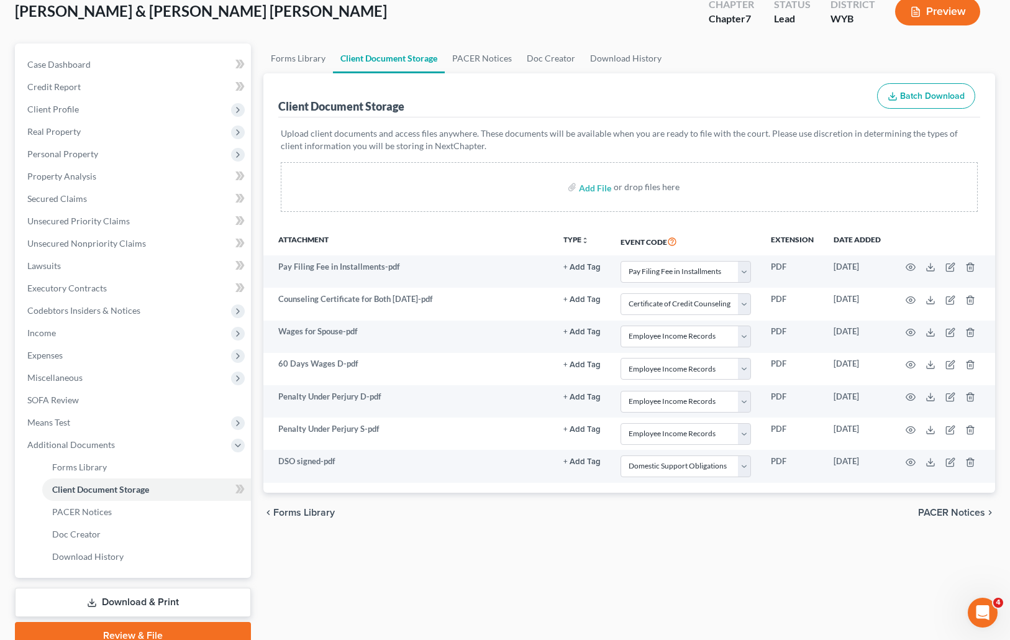
scroll to position [78, 0]
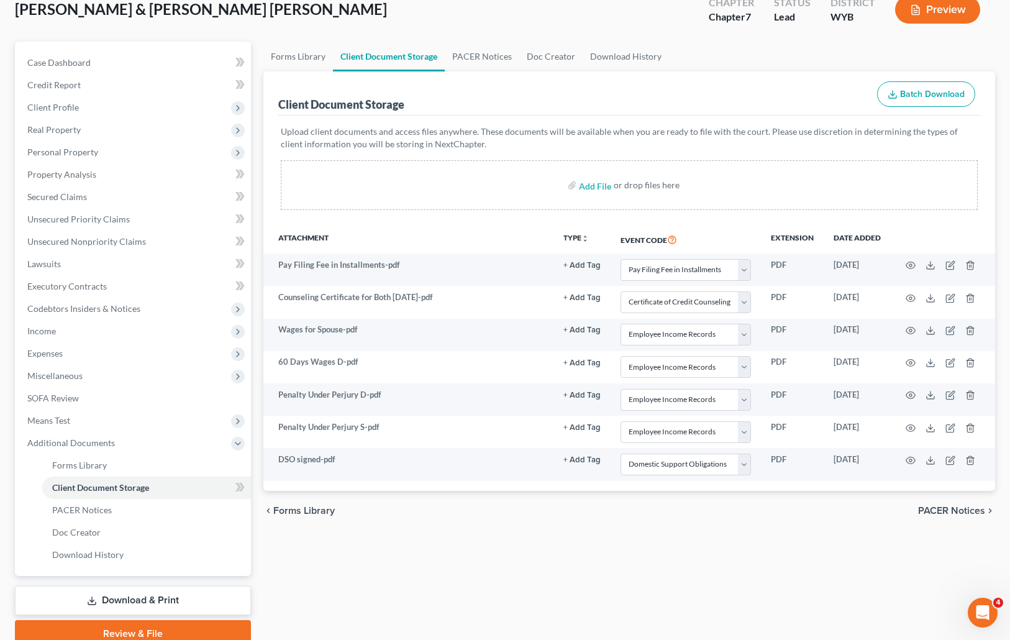
click at [186, 630] on link "Review & File" at bounding box center [133, 633] width 236 height 27
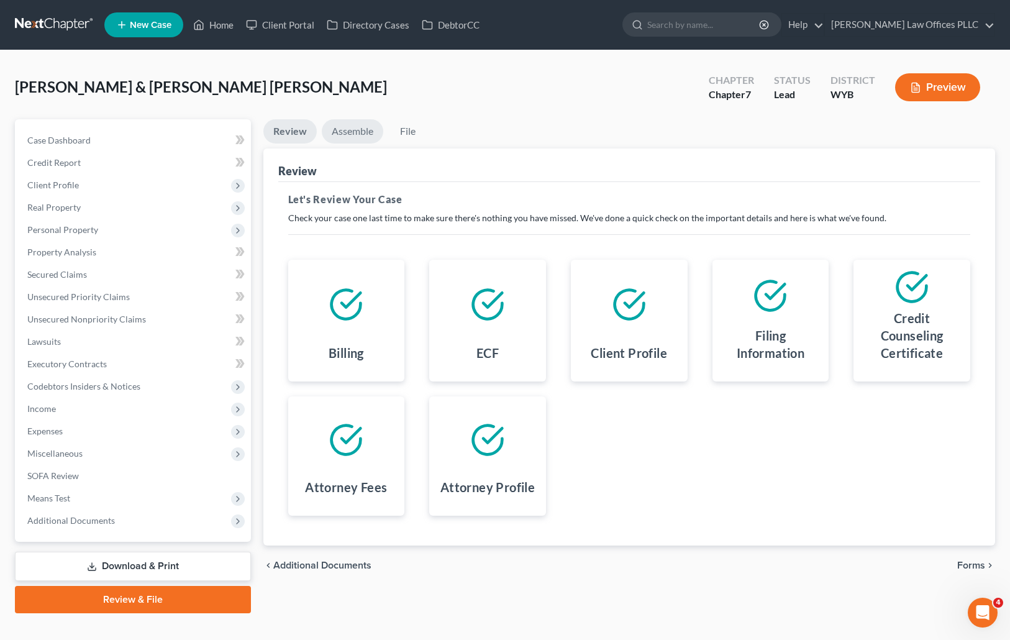
click at [362, 127] on link "Assemble" at bounding box center [353, 131] width 62 height 24
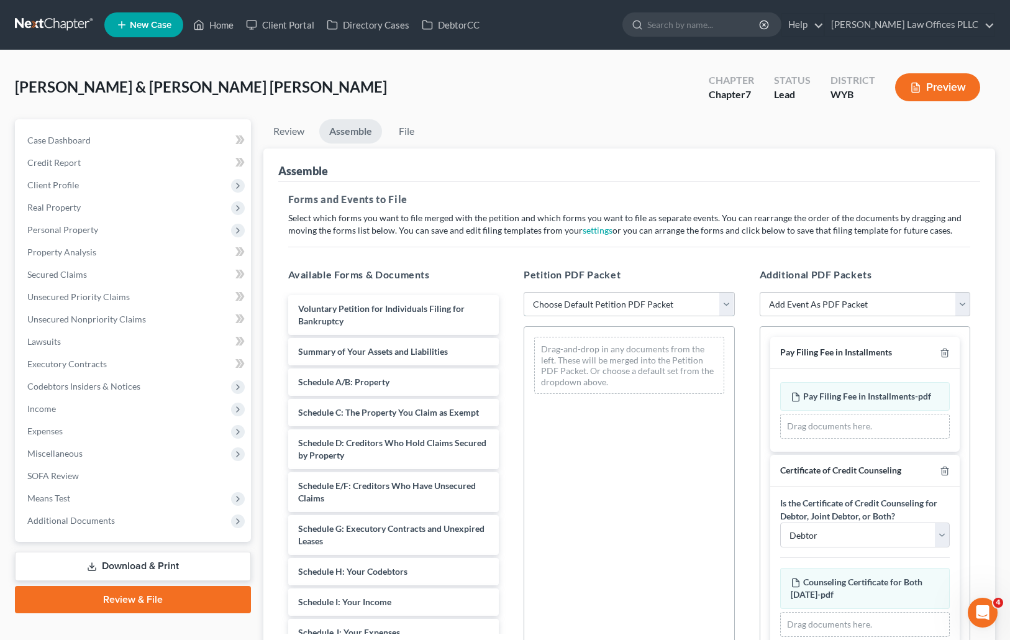
click at [728, 300] on select "Choose Default Petition PDF Packet Complete Bankruptcy Petition (all forms and …" at bounding box center [629, 304] width 211 height 25
select select "4"
click at [524, 292] on select "Choose Default Petition PDF Packet Complete Bankruptcy Petition (all forms and …" at bounding box center [629, 304] width 211 height 25
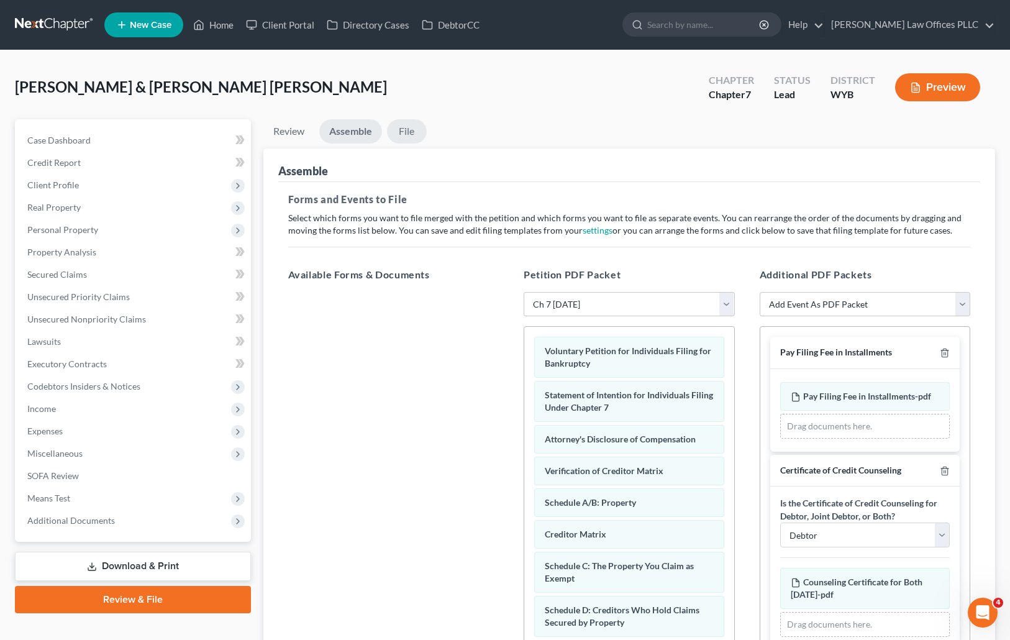
click at [404, 129] on link "File" at bounding box center [407, 131] width 40 height 24
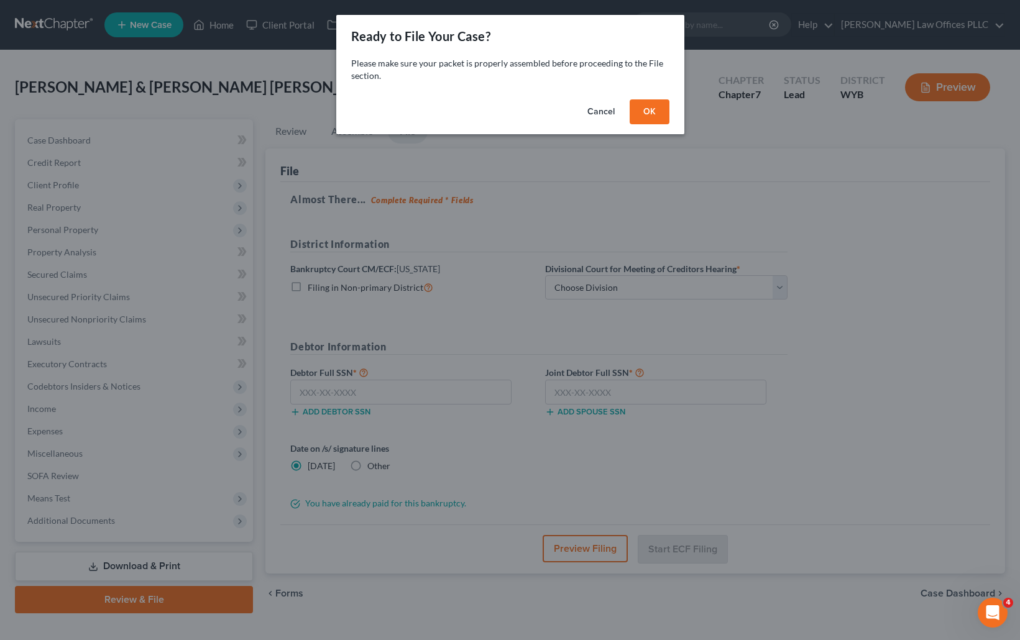
click at [655, 104] on button "OK" at bounding box center [650, 111] width 40 height 25
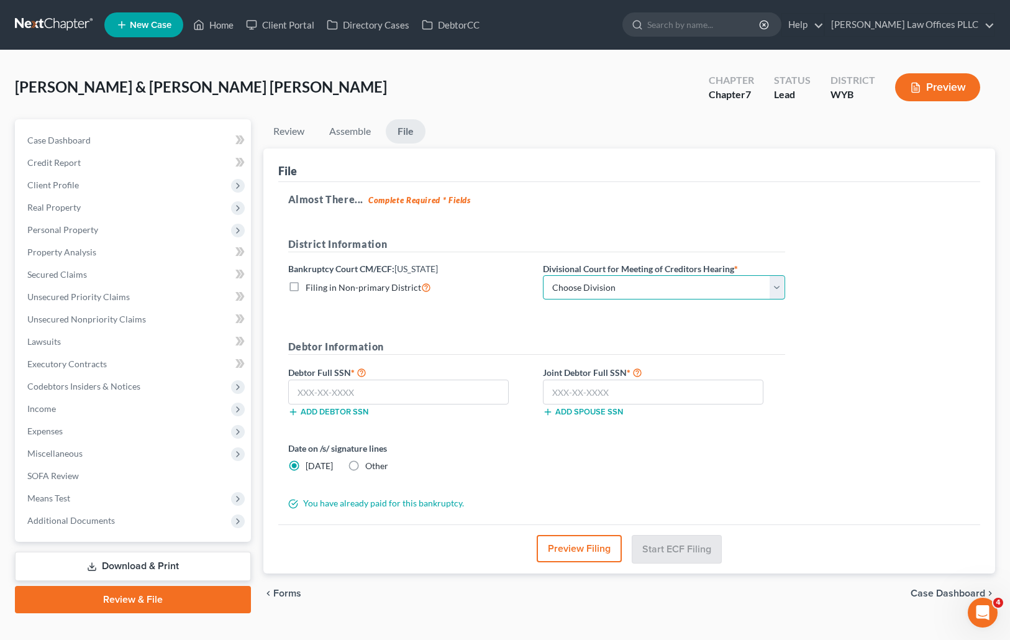
drag, startPoint x: 774, startPoint y: 286, endPoint x: 763, endPoint y: 291, distance: 12.0
click at [774, 286] on select "Choose Division Cheyenne" at bounding box center [664, 287] width 242 height 25
select select "0"
click at [543, 275] on select "Choose Division Cheyenne" at bounding box center [664, 287] width 242 height 25
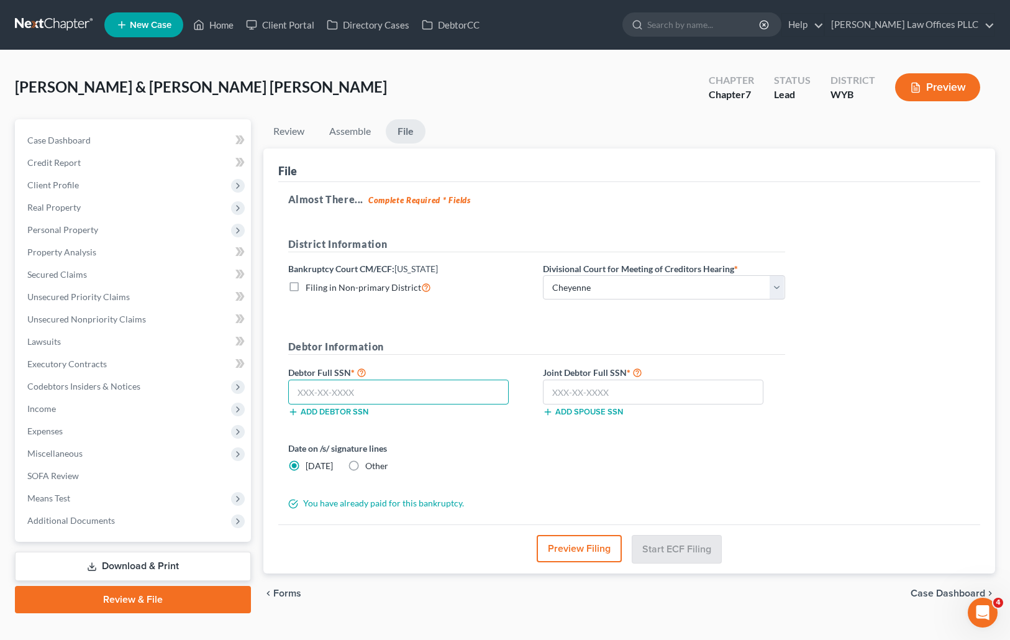
click at [313, 396] on input "text" at bounding box center [398, 392] width 221 height 25
type input "520-31-0066"
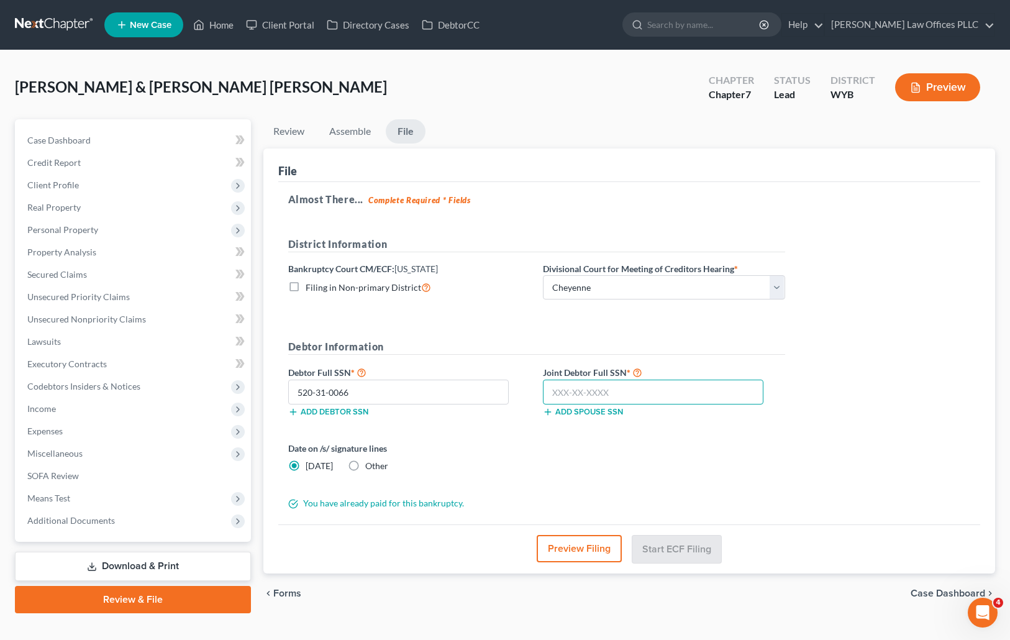
click at [549, 390] on input "text" at bounding box center [653, 392] width 221 height 25
type input "520-39-5502"
click at [682, 544] on button "Start ECF Filing" at bounding box center [677, 548] width 89 height 27
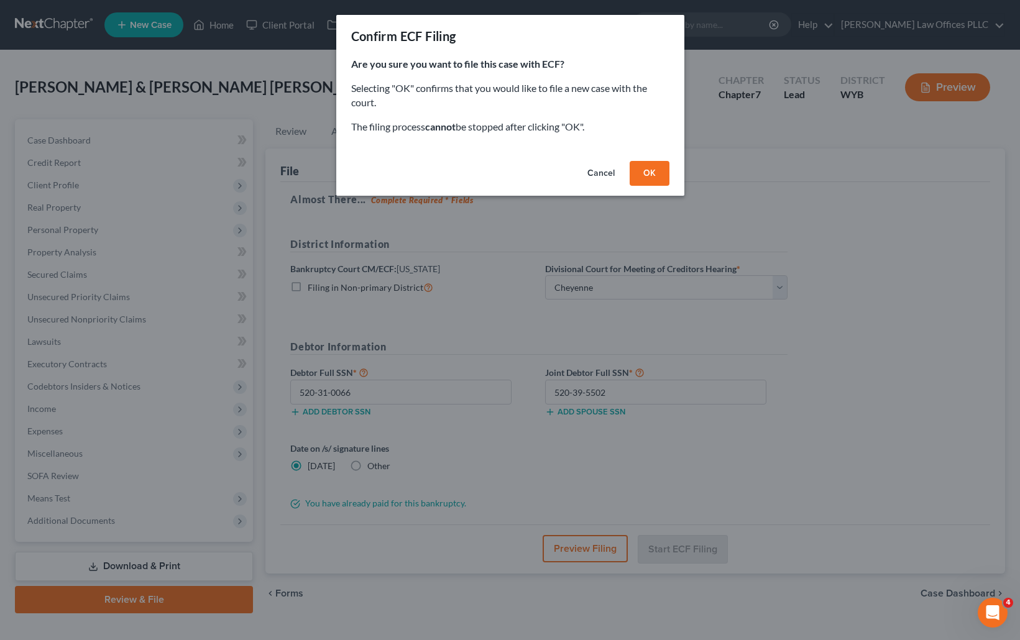
click at [655, 170] on button "OK" at bounding box center [650, 173] width 40 height 25
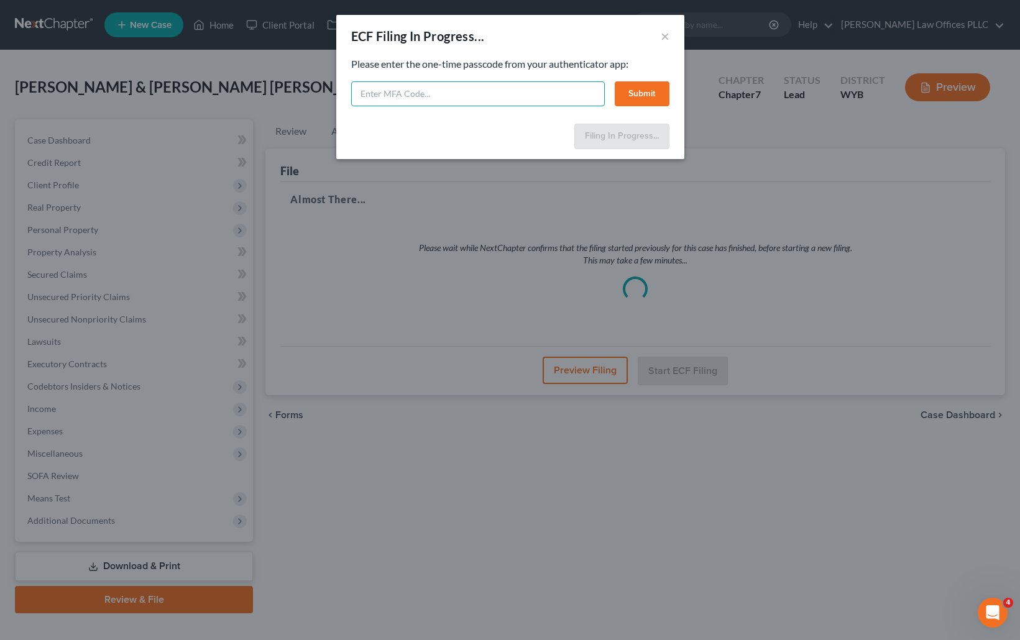
click at [370, 94] on input "text" at bounding box center [478, 93] width 254 height 25
type input "287410"
click at [651, 92] on button "Submit" at bounding box center [642, 93] width 55 height 25
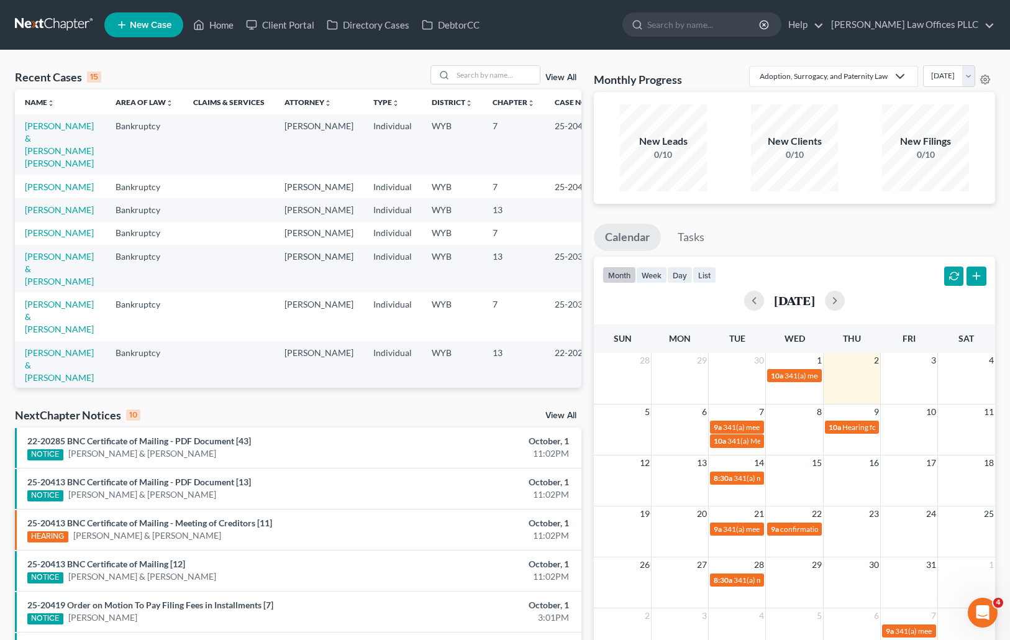
click at [689, 66] on div "Monthly Progress Adoption, Surrogacy, and Paternity Law Adoption, Surrogacy, an…" at bounding box center [794, 78] width 401 height 27
click at [43, 139] on link "[PERSON_NAME] & [PERSON_NAME] [PERSON_NAME]" at bounding box center [59, 145] width 69 height 48
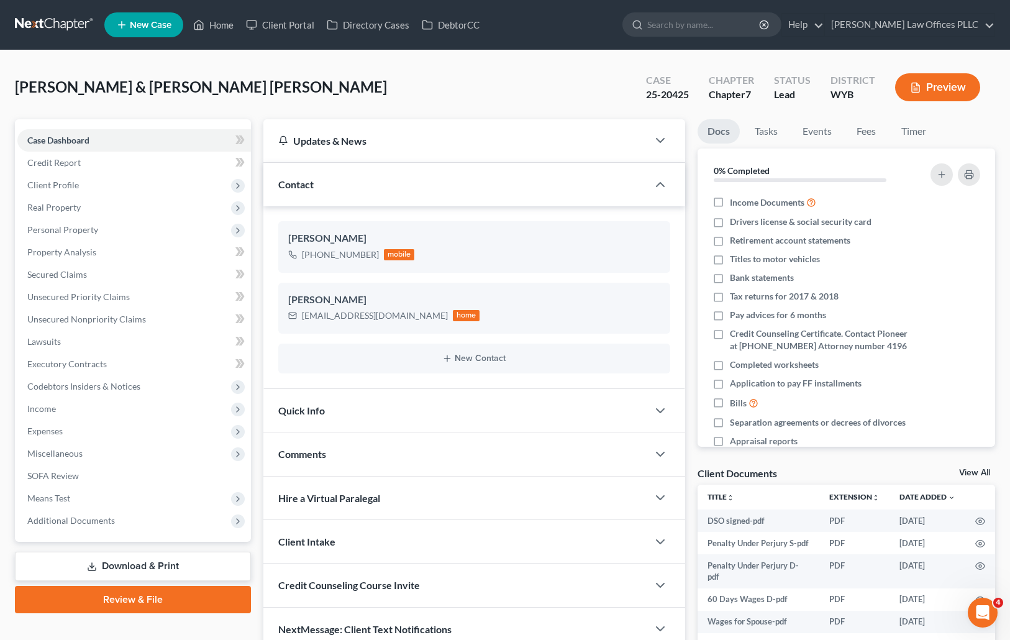
click at [159, 566] on link "Download & Print" at bounding box center [133, 566] width 236 height 29
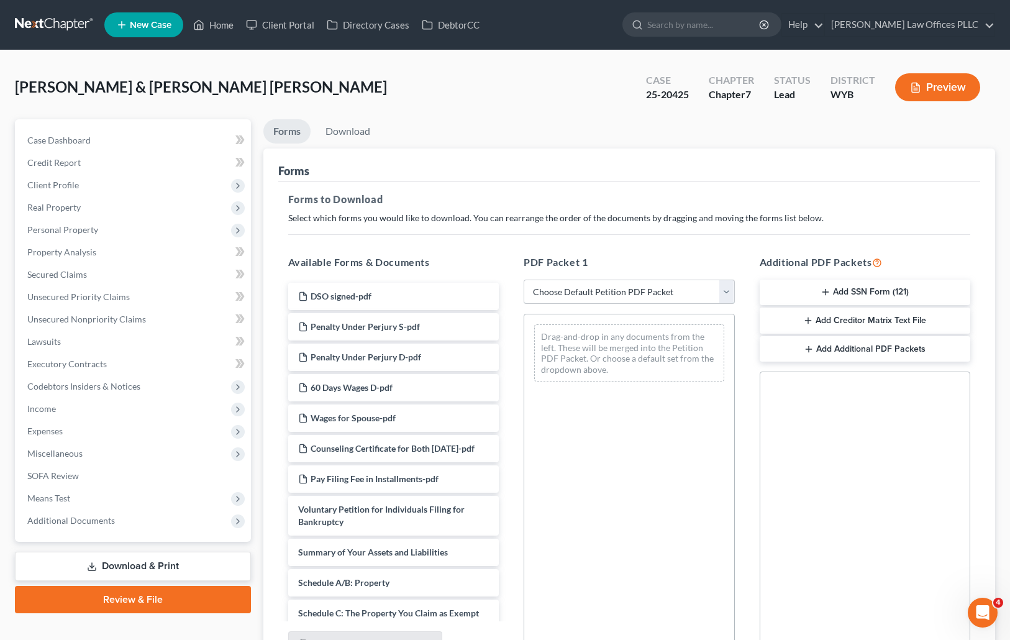
drag, startPoint x: 726, startPoint y: 290, endPoint x: 712, endPoint y: 301, distance: 18.1
click at [726, 290] on select "Choose Default Petition PDF Packet Complete Bankruptcy Petition (all forms and …" at bounding box center [629, 292] width 211 height 25
select select "4"
click at [524, 280] on select "Choose Default Petition PDF Packet Complete Bankruptcy Petition (all forms and …" at bounding box center [629, 292] width 211 height 25
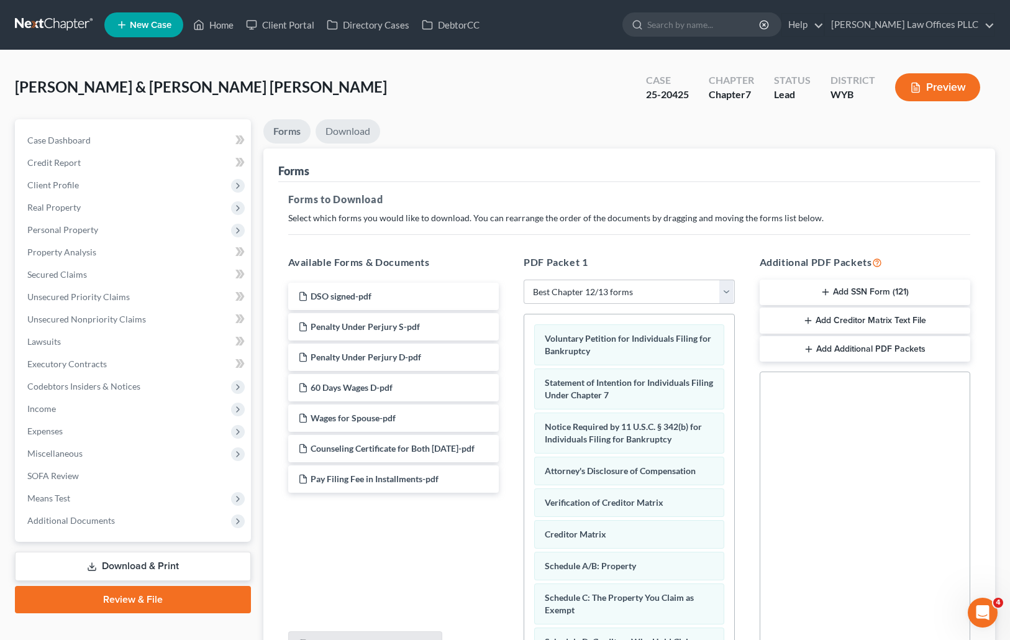
click at [352, 129] on link "Download" at bounding box center [348, 131] width 65 height 24
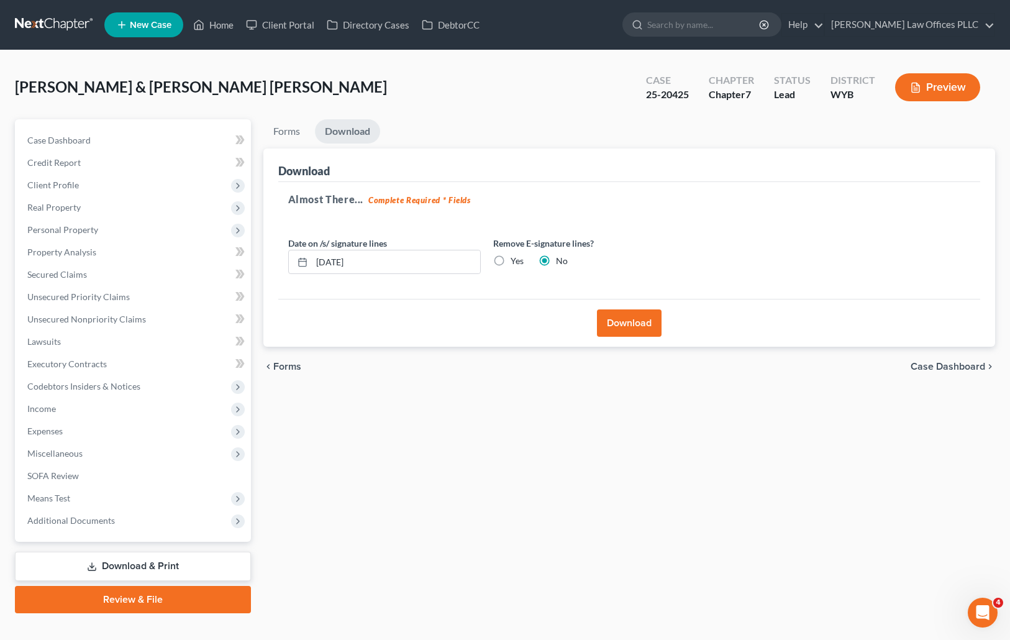
click at [631, 325] on button "Download" at bounding box center [629, 322] width 65 height 27
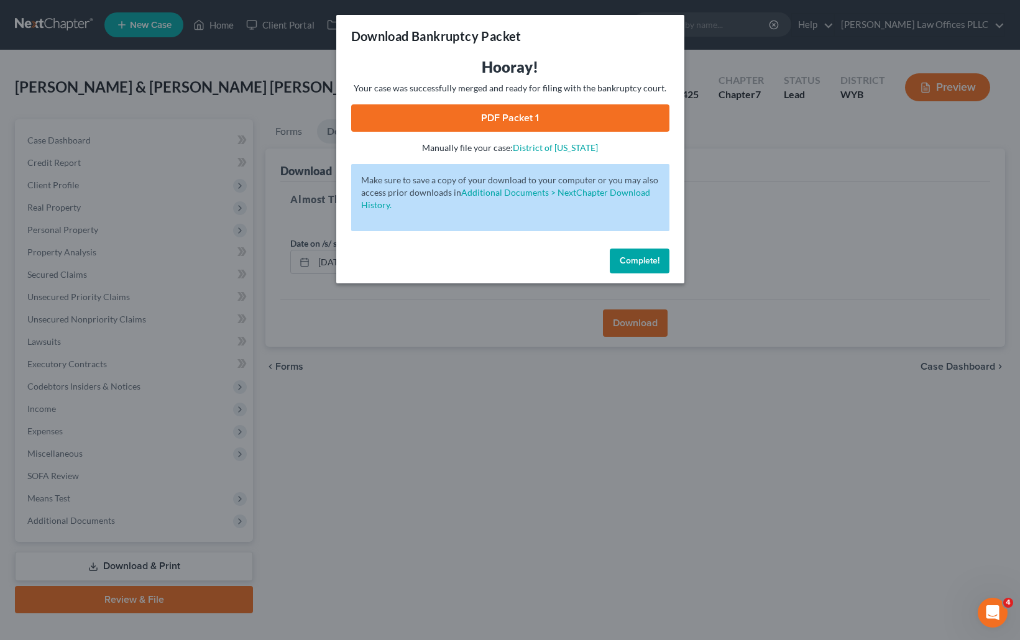
click at [547, 116] on link "PDF Packet 1" at bounding box center [510, 117] width 318 height 27
click at [746, 121] on div "Download Bankruptcy Packet Hooray! Your case was successfully merged and ready …" at bounding box center [510, 320] width 1020 height 640
